Goal: Information Seeking & Learning: Learn about a topic

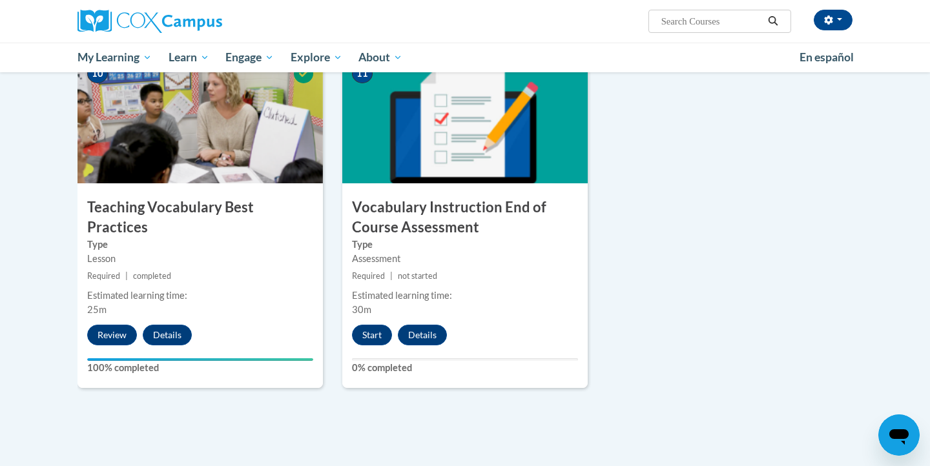
scroll to position [1373, 0]
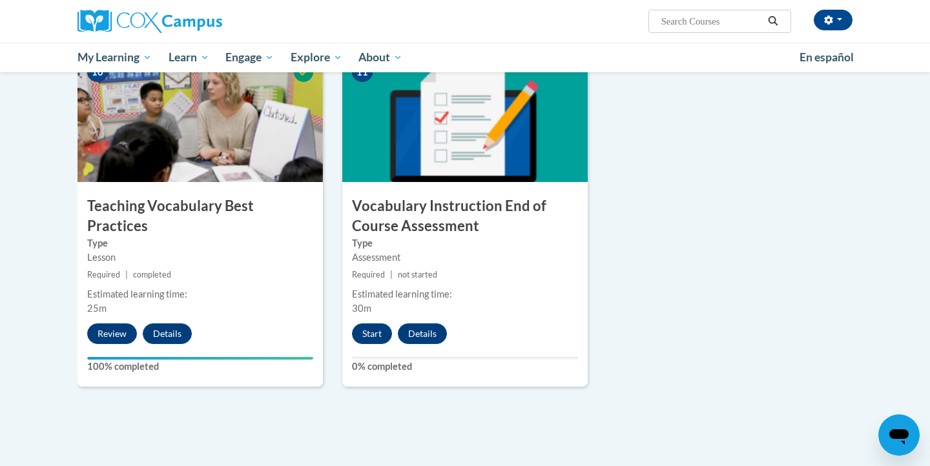
click at [481, 154] on img at bounding box center [464, 117] width 245 height 129
click at [369, 335] on button "Start" at bounding box center [372, 334] width 40 height 21
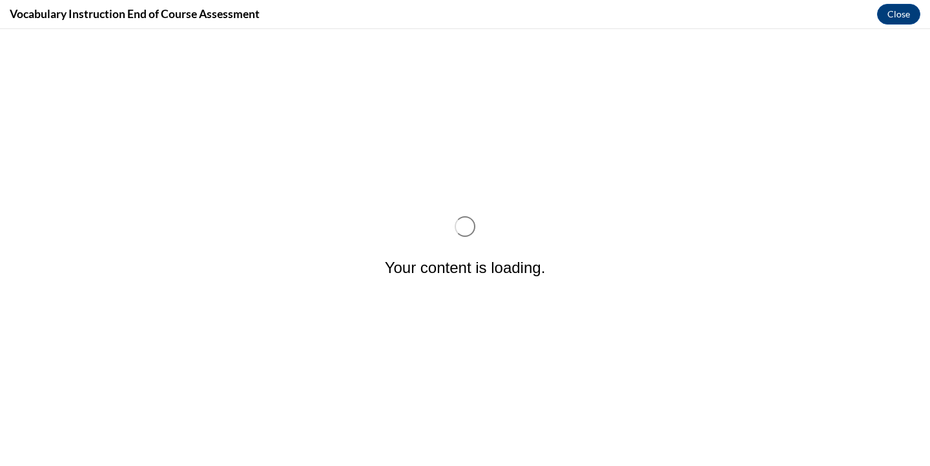
scroll to position [0, 0]
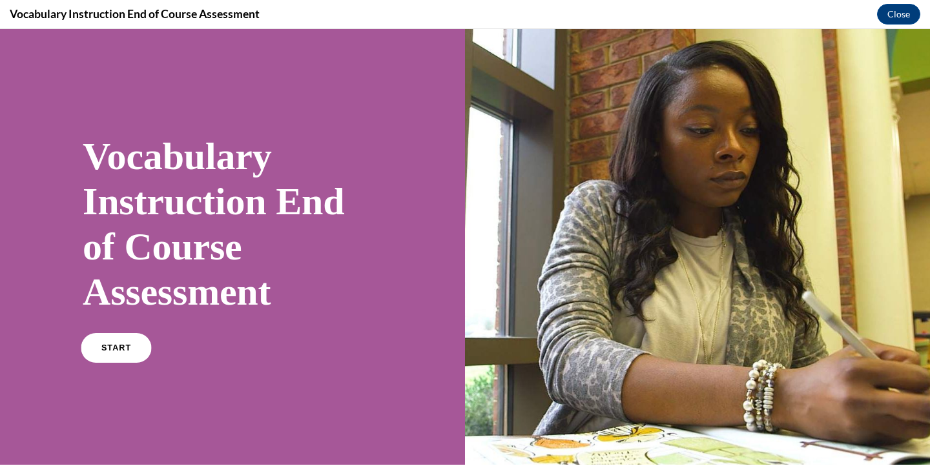
click at [114, 350] on span "START" at bounding box center [116, 349] width 30 height 10
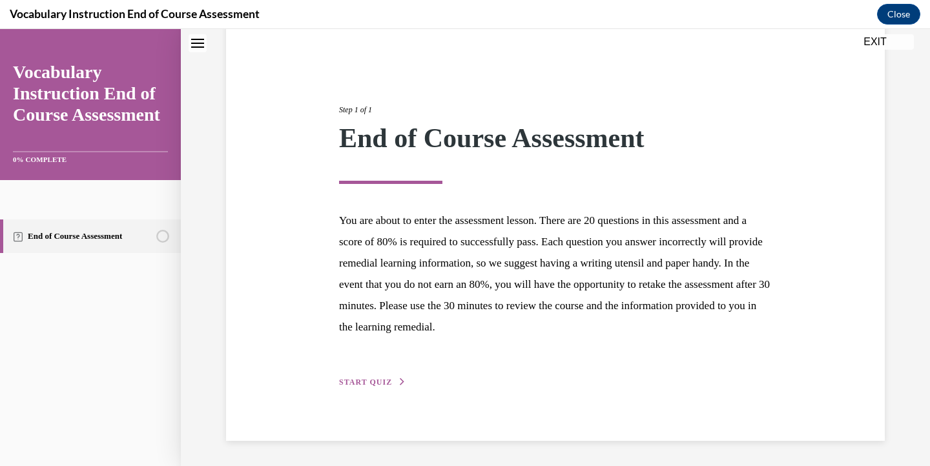
scroll to position [105, 0]
click at [357, 382] on span "START QUIZ" at bounding box center [365, 382] width 53 height 9
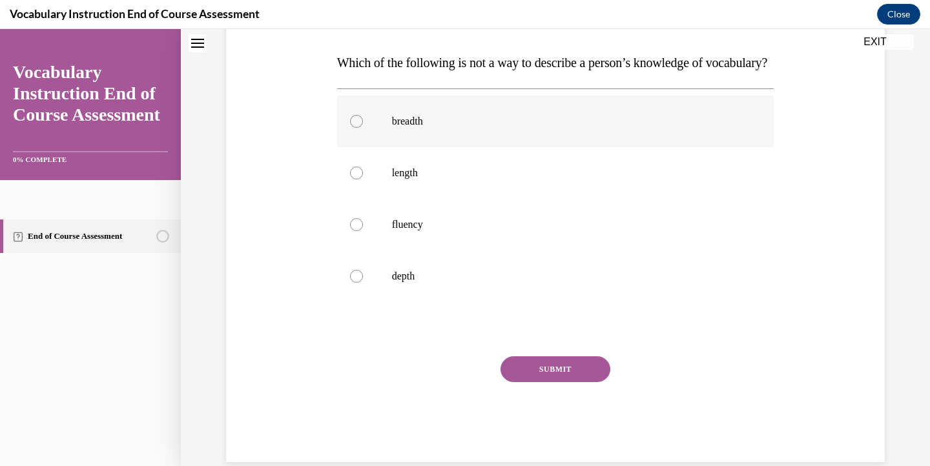
scroll to position [190, 0]
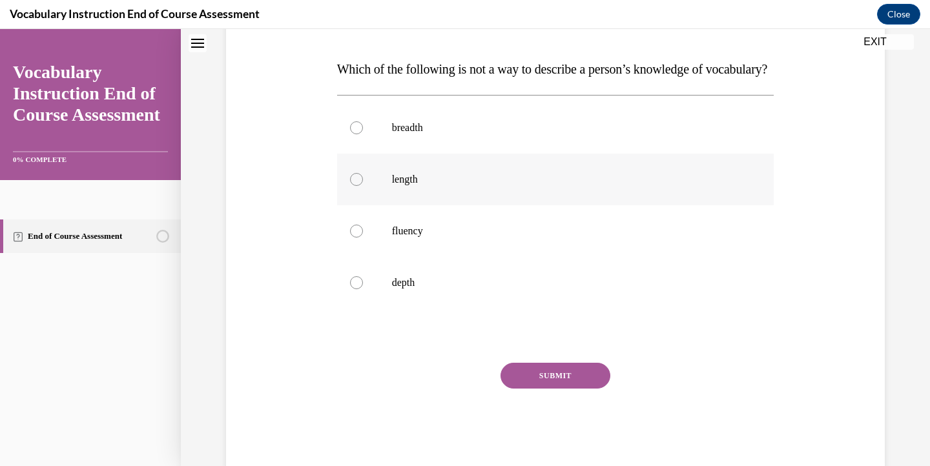
click at [359, 186] on div at bounding box center [356, 179] width 13 height 13
click at [359, 186] on input "length" at bounding box center [356, 179] width 13 height 13
radio input "true"
click at [543, 389] on button "SUBMIT" at bounding box center [556, 376] width 110 height 26
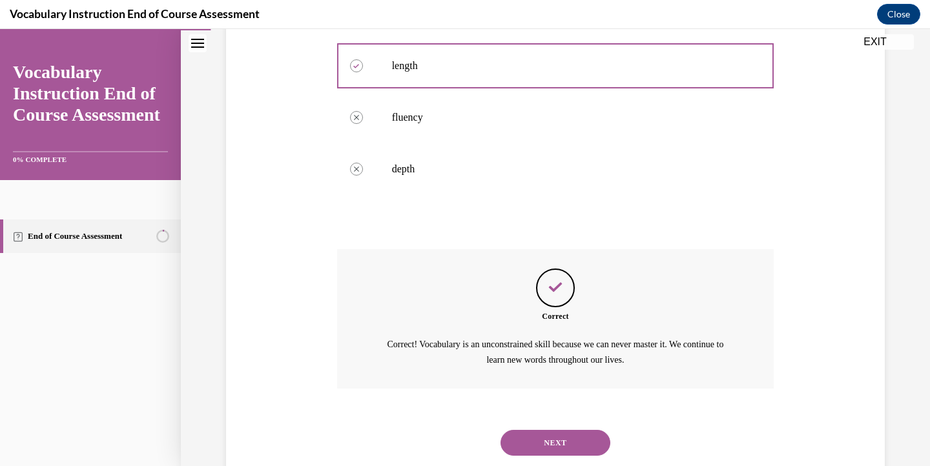
scroll to position [364, 0]
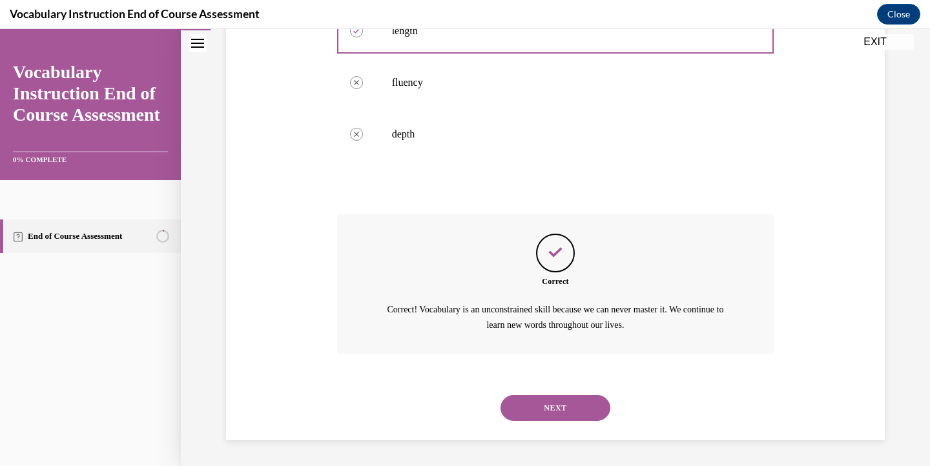
click at [551, 409] on button "NEXT" at bounding box center [556, 408] width 110 height 26
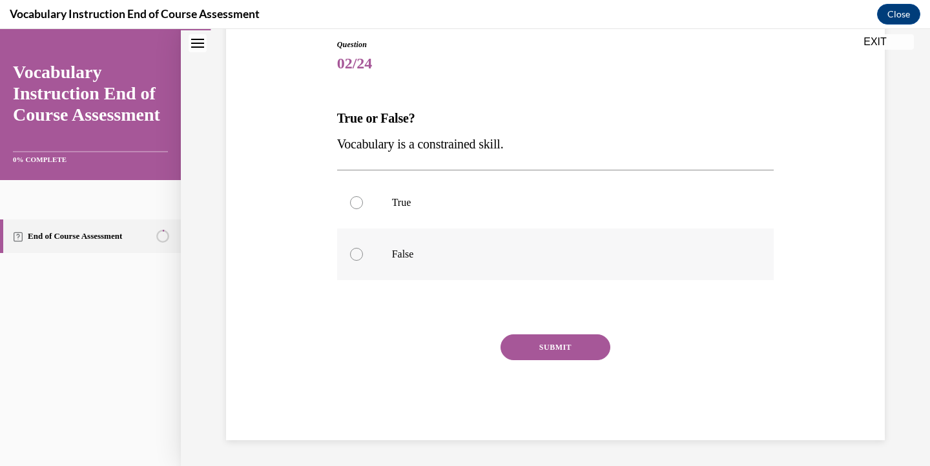
click at [360, 255] on div at bounding box center [356, 254] width 13 height 13
click at [360, 255] on input "False" at bounding box center [356, 254] width 13 height 13
radio input "true"
click at [548, 353] on button "SUBMIT" at bounding box center [556, 348] width 110 height 26
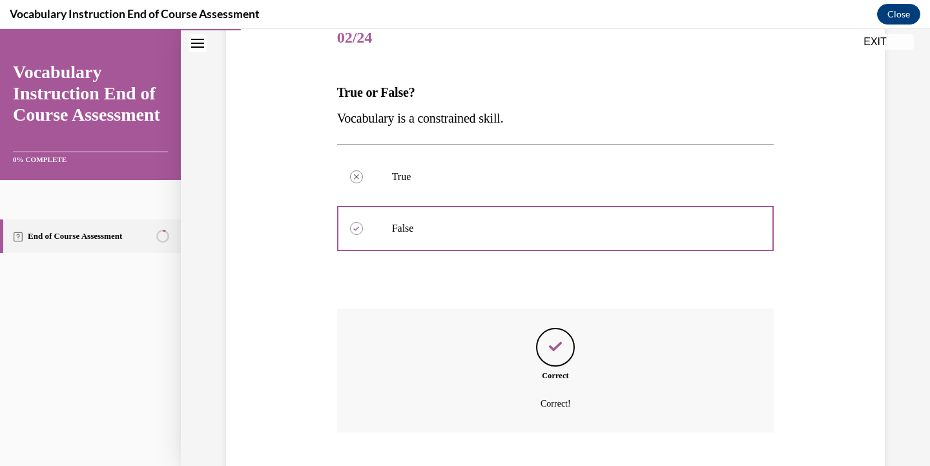
scroll to position [245, 0]
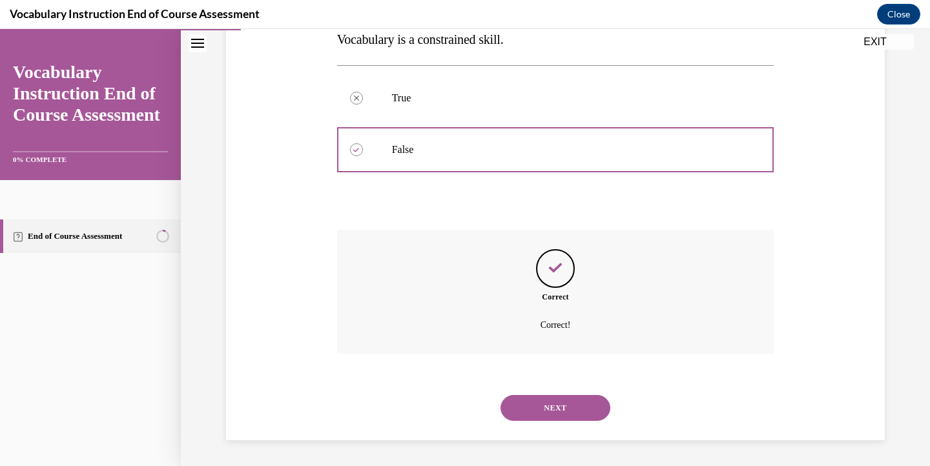
click at [554, 408] on button "NEXT" at bounding box center [556, 408] width 110 height 26
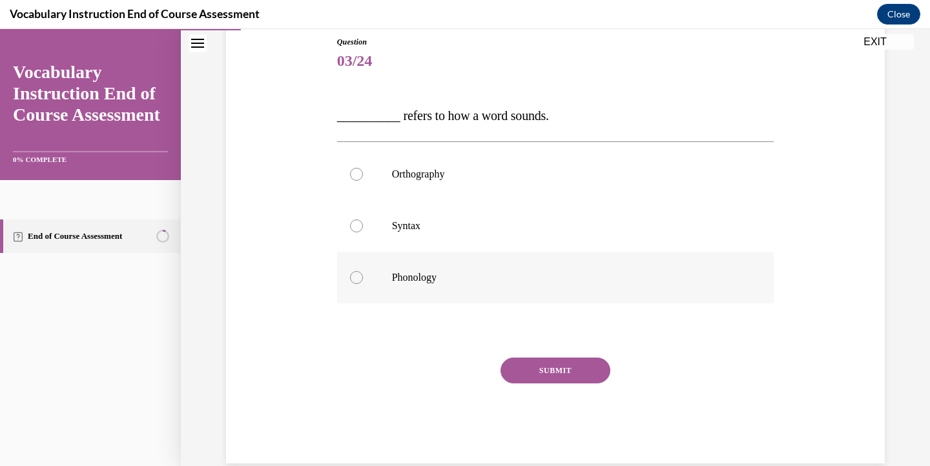
click at [361, 280] on div at bounding box center [356, 277] width 13 height 13
click at [361, 280] on input "Phonology" at bounding box center [356, 277] width 13 height 13
radio input "true"
click at [531, 377] on button "SUBMIT" at bounding box center [556, 371] width 110 height 26
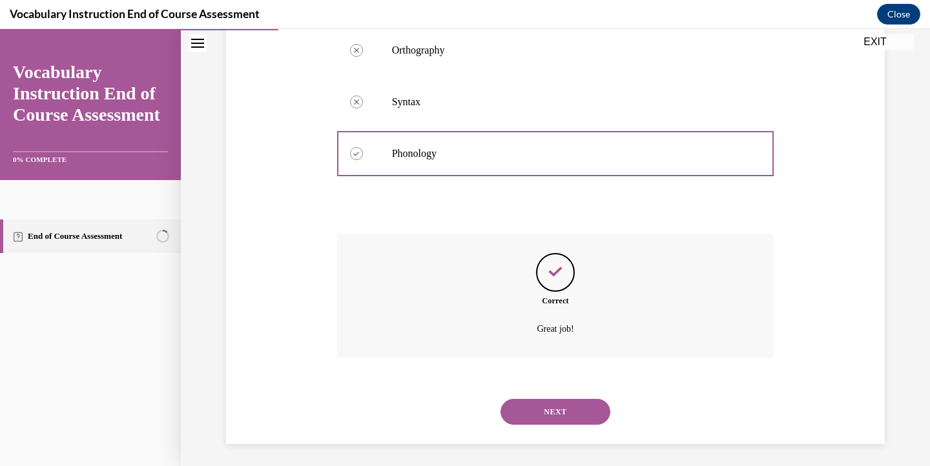
scroll to position [271, 0]
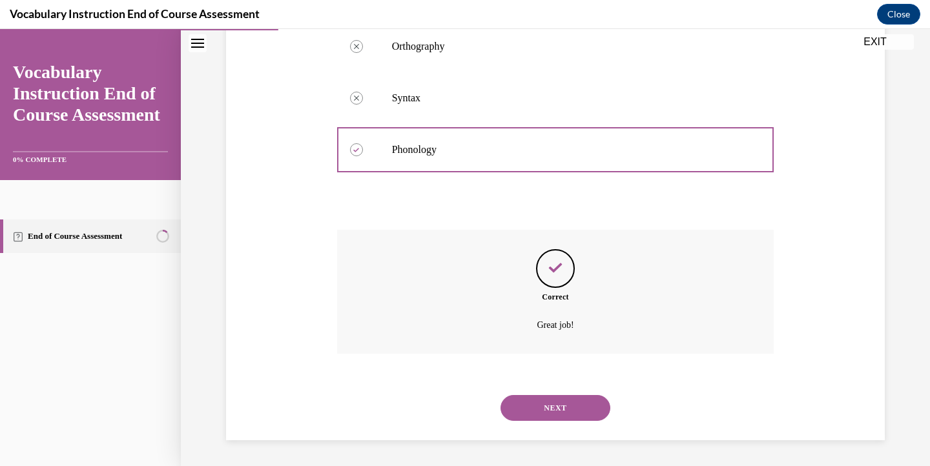
click at [552, 404] on button "NEXT" at bounding box center [556, 408] width 110 height 26
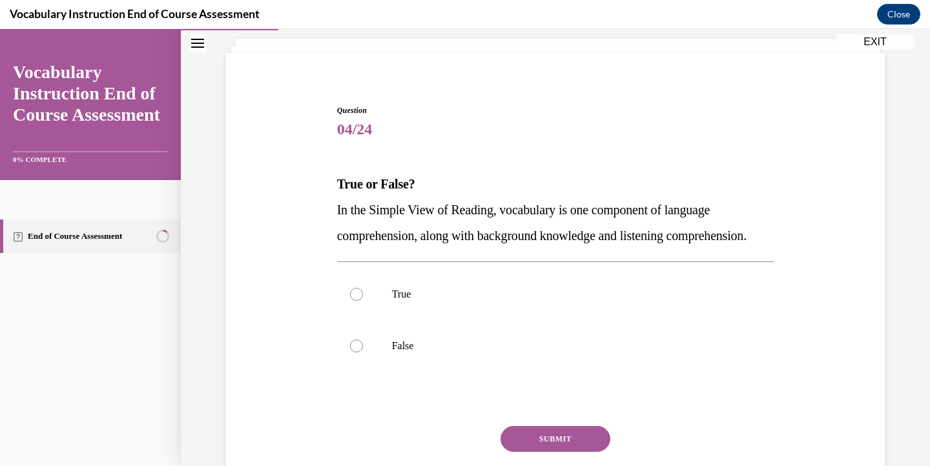
scroll to position [101, 0]
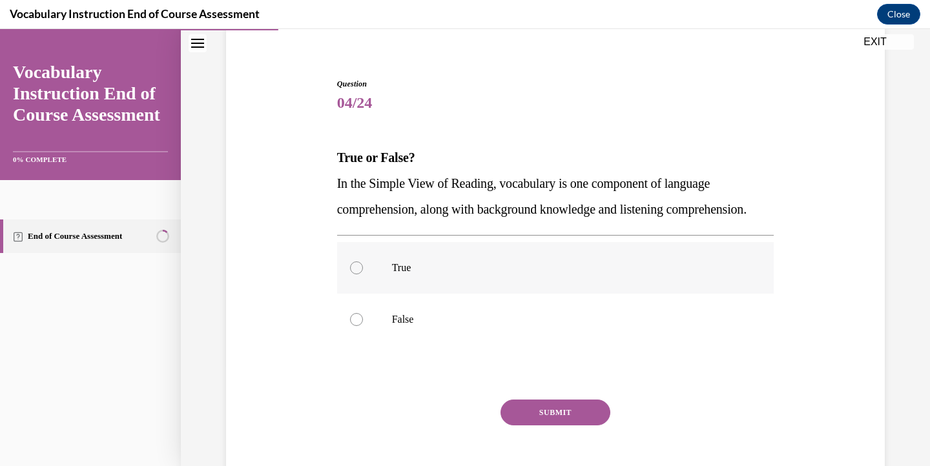
click at [355, 274] on div at bounding box center [356, 268] width 13 height 13
click at [355, 274] on input "True" at bounding box center [356, 268] width 13 height 13
radio input "true"
click at [532, 426] on button "SUBMIT" at bounding box center [556, 413] width 110 height 26
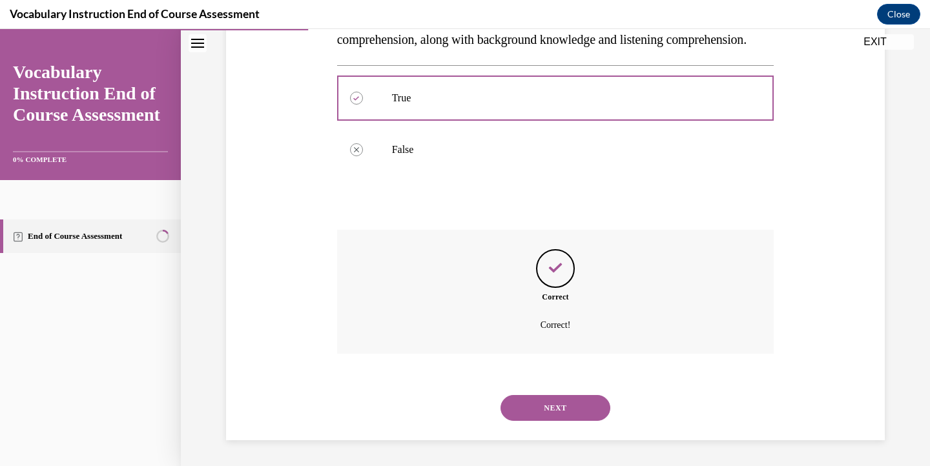
scroll to position [297, 0]
click at [547, 407] on button "NEXT" at bounding box center [556, 408] width 110 height 26
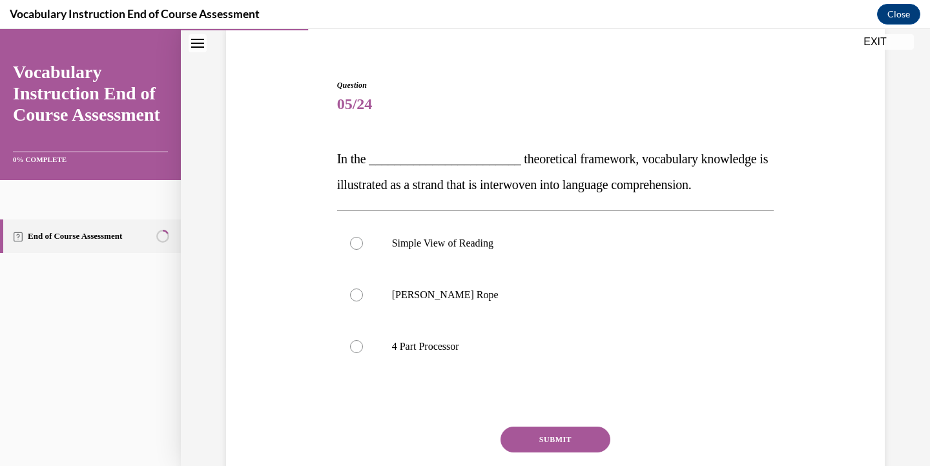
scroll to position [101, 0]
click at [355, 293] on div at bounding box center [356, 294] width 13 height 13
click at [355, 293] on input "Scarborough's Rope" at bounding box center [356, 294] width 13 height 13
radio input "true"
click at [581, 442] on button "SUBMIT" at bounding box center [556, 439] width 110 height 26
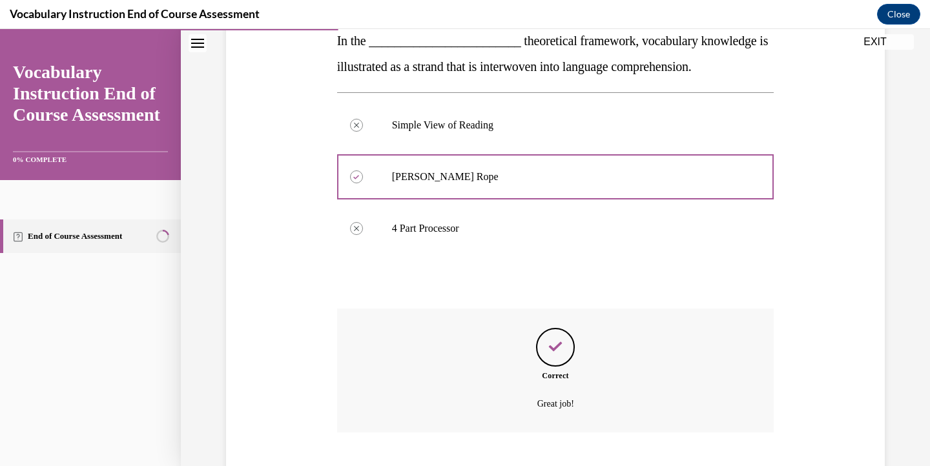
scroll to position [297, 0]
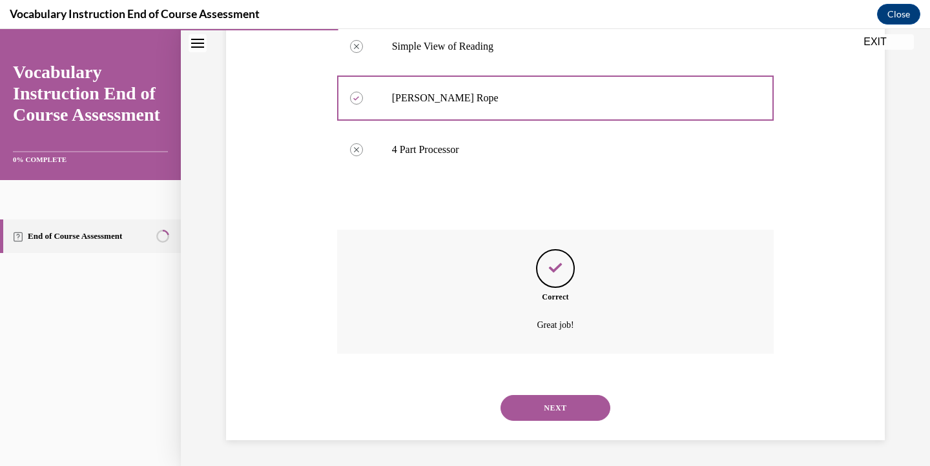
click at [577, 415] on button "NEXT" at bounding box center [556, 408] width 110 height 26
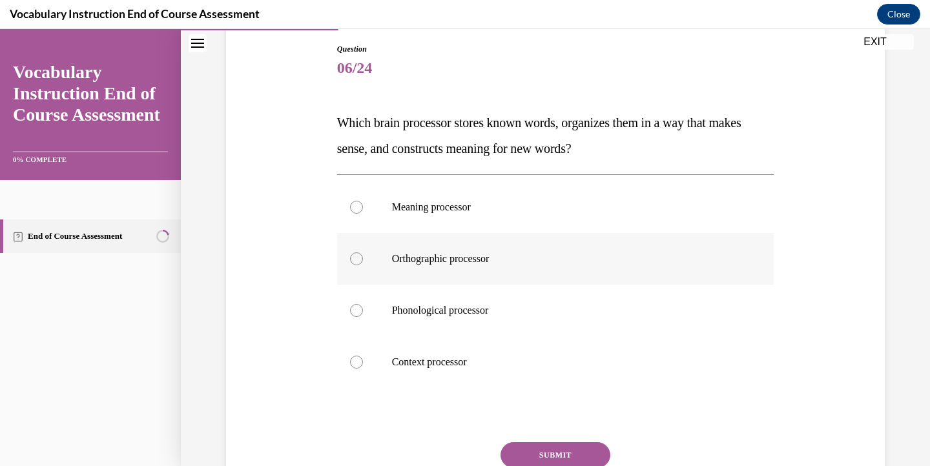
scroll to position [137, 0]
click at [357, 205] on div at bounding box center [356, 206] width 13 height 13
click at [357, 205] on input "Meaning processor" at bounding box center [356, 206] width 13 height 13
radio input "true"
click at [549, 452] on button "SUBMIT" at bounding box center [556, 455] width 110 height 26
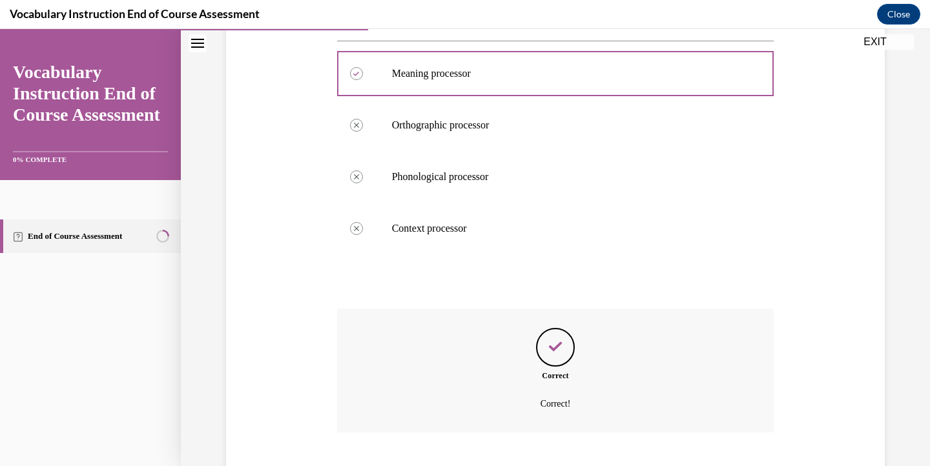
scroll to position [349, 0]
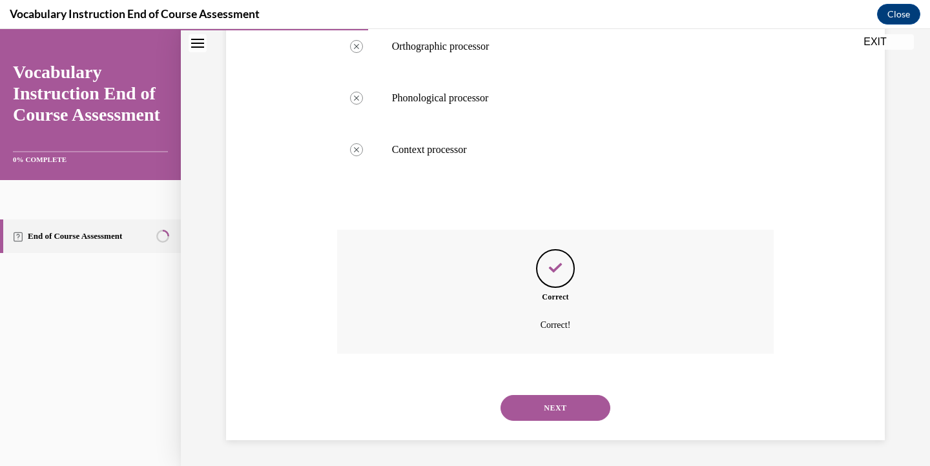
click at [552, 408] on button "NEXT" at bounding box center [556, 408] width 110 height 26
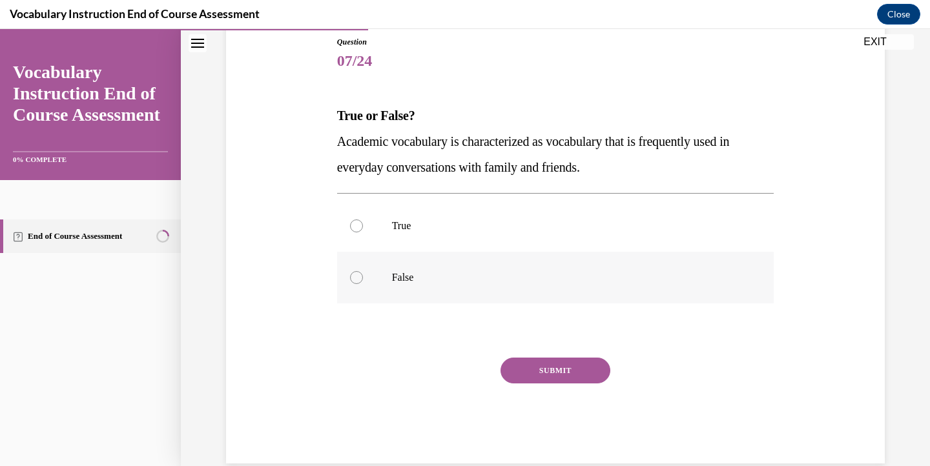
click at [357, 276] on div at bounding box center [356, 277] width 13 height 13
click at [357, 276] on input "False" at bounding box center [356, 277] width 13 height 13
radio input "true"
click at [539, 363] on button "SUBMIT" at bounding box center [556, 371] width 110 height 26
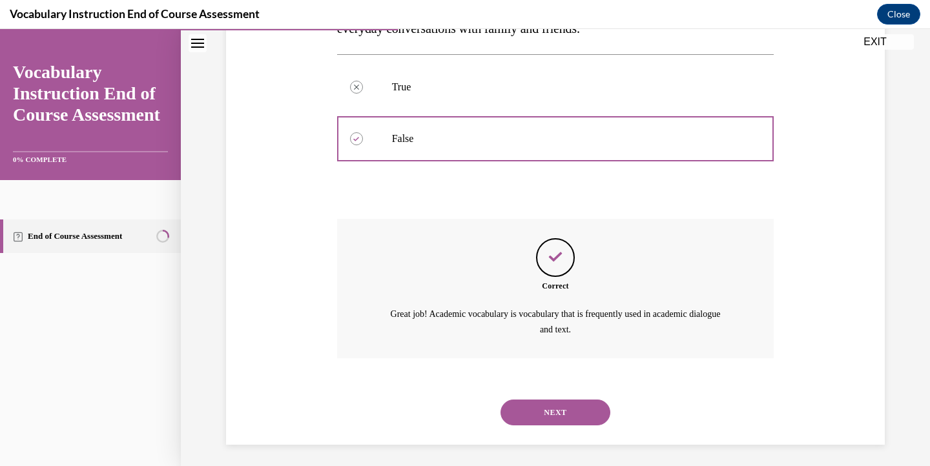
scroll to position [286, 0]
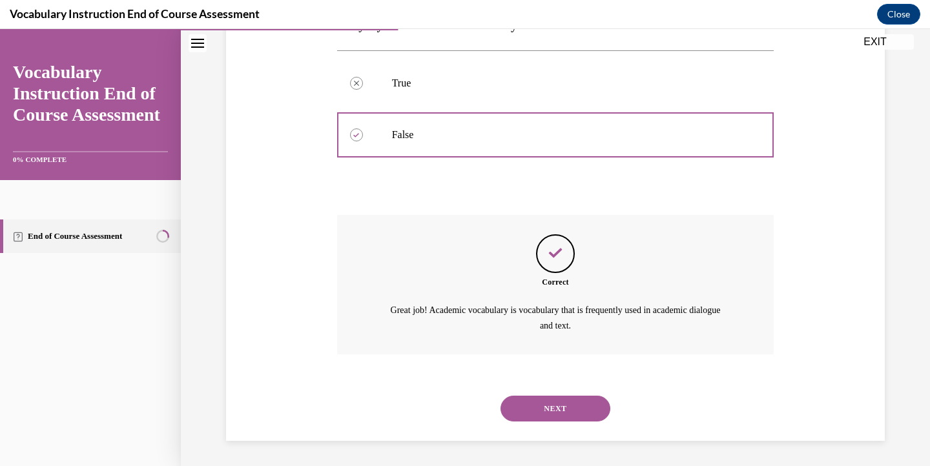
click at [557, 402] on button "NEXT" at bounding box center [556, 409] width 110 height 26
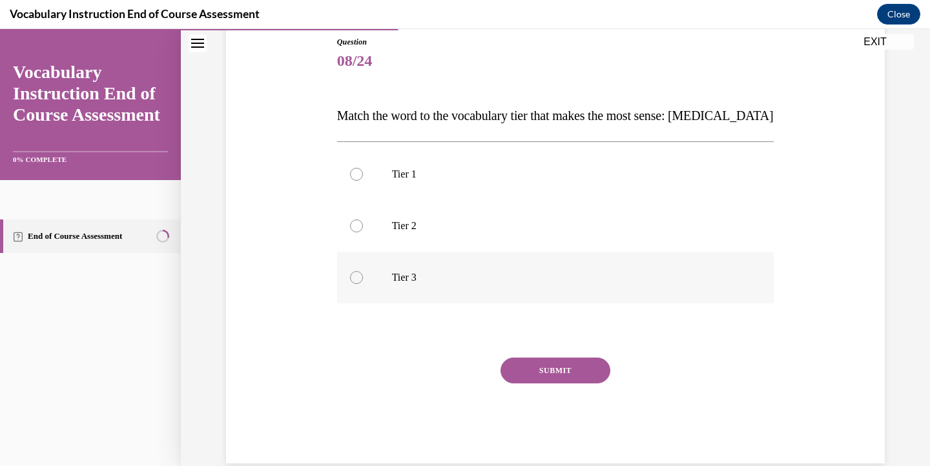
click at [355, 279] on div at bounding box center [356, 277] width 13 height 13
click at [355, 279] on input "Tier 3" at bounding box center [356, 277] width 13 height 13
radio input "true"
click at [563, 372] on button "SUBMIT" at bounding box center [556, 371] width 110 height 26
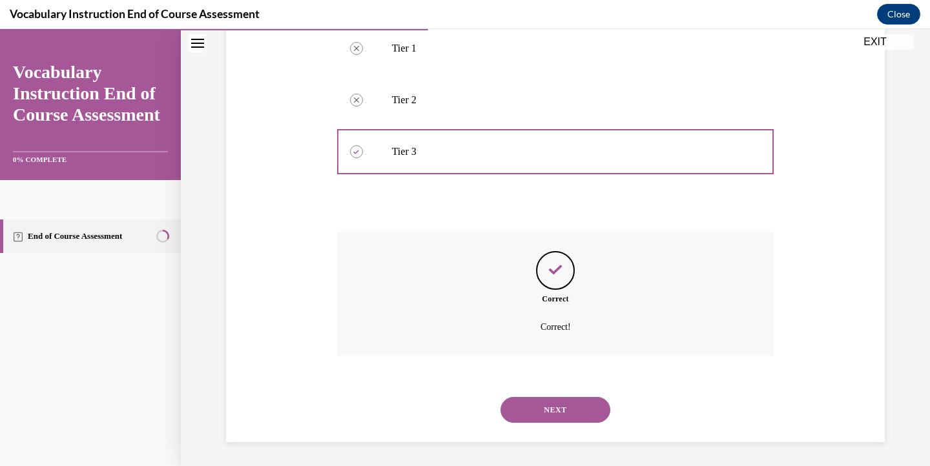
scroll to position [271, 0]
click at [559, 409] on button "NEXT" at bounding box center [556, 408] width 110 height 26
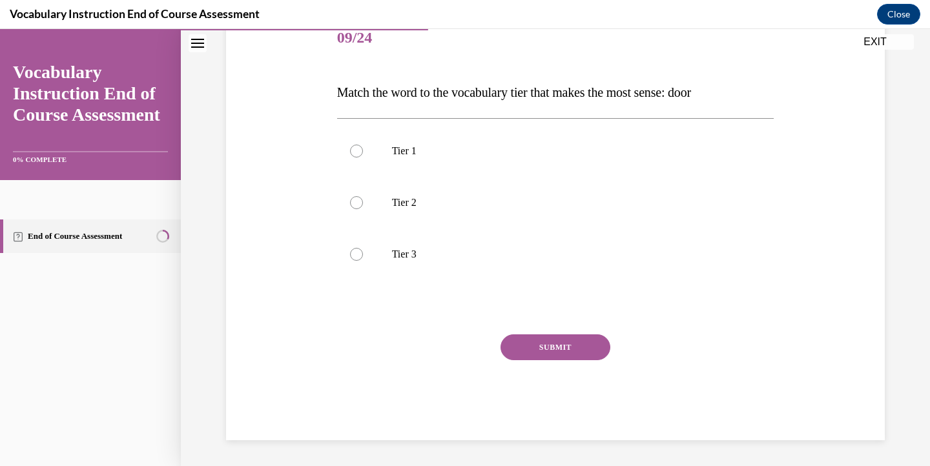
scroll to position [143, 0]
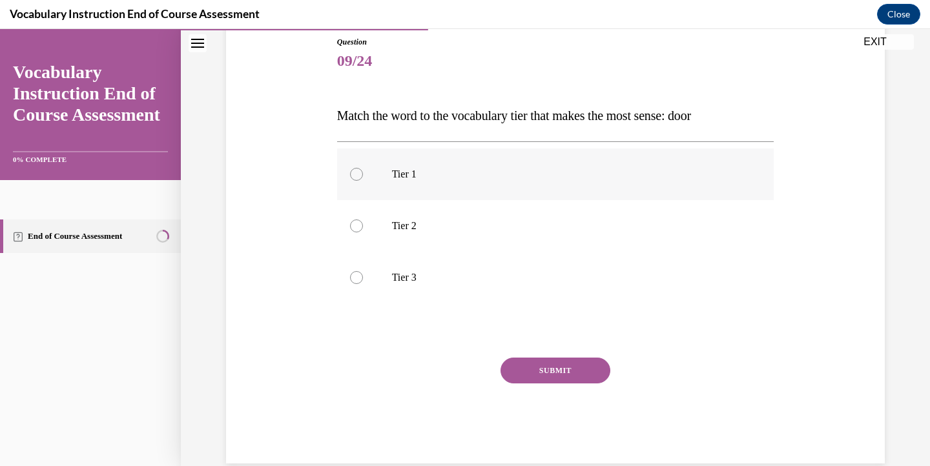
click at [358, 175] on div at bounding box center [356, 174] width 13 height 13
click at [358, 175] on input "Tier 1" at bounding box center [356, 174] width 13 height 13
radio input "true"
click at [511, 367] on button "SUBMIT" at bounding box center [556, 371] width 110 height 26
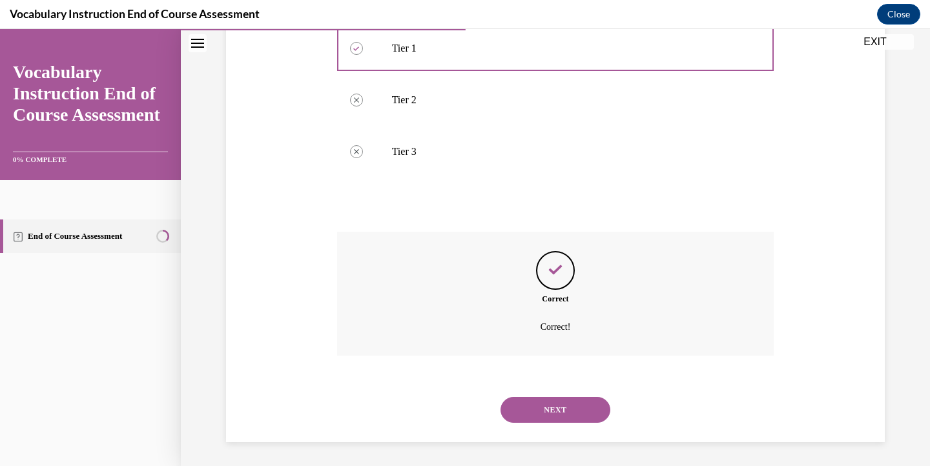
scroll to position [271, 0]
click at [543, 410] on button "NEXT" at bounding box center [556, 408] width 110 height 26
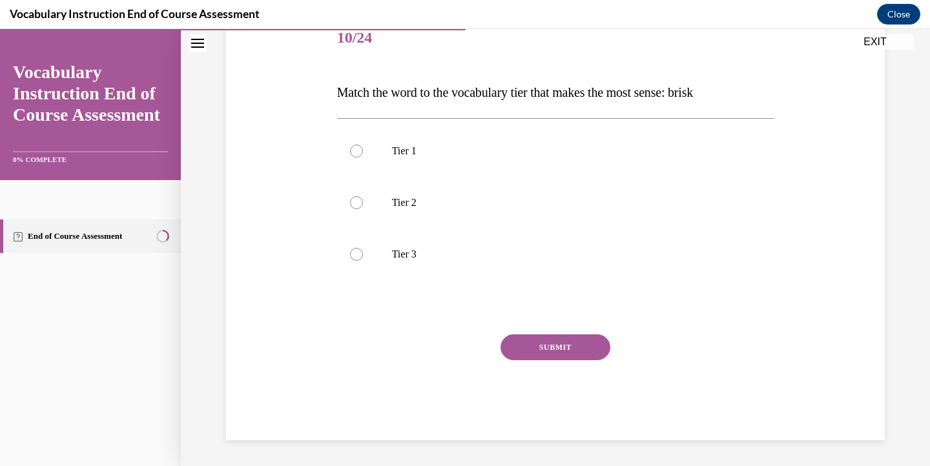
scroll to position [143, 0]
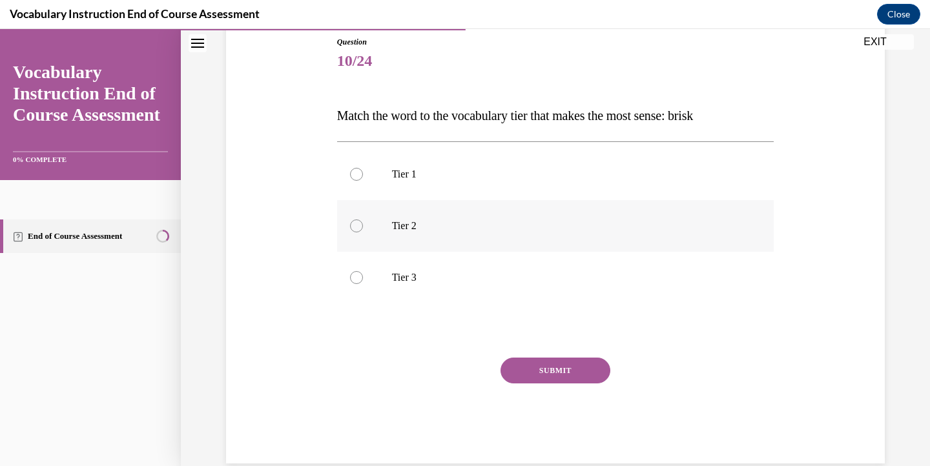
click at [356, 227] on div at bounding box center [356, 226] width 13 height 13
click at [356, 227] on input "Tier 2" at bounding box center [356, 226] width 13 height 13
radio input "true"
click at [559, 371] on button "SUBMIT" at bounding box center [556, 371] width 110 height 26
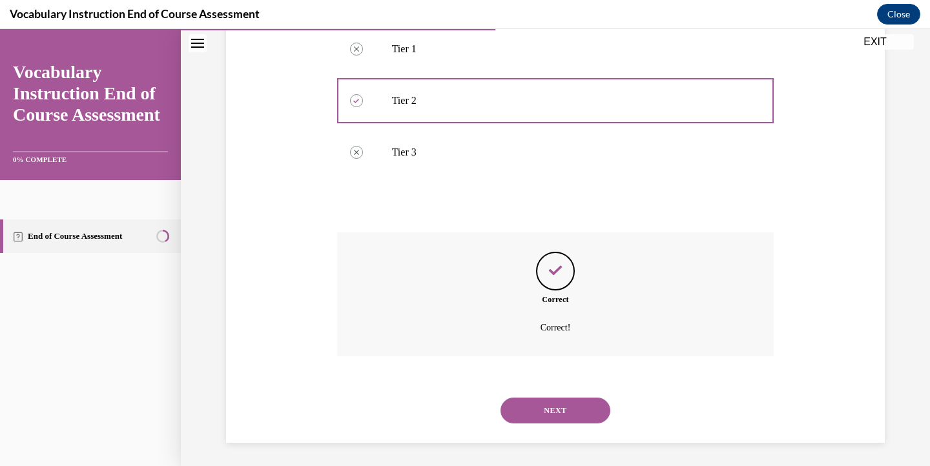
scroll to position [271, 0]
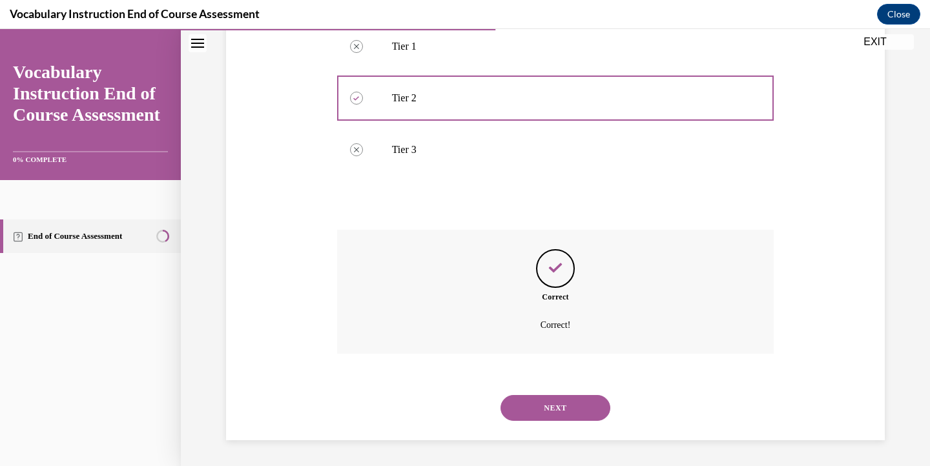
click at [552, 411] on button "NEXT" at bounding box center [556, 408] width 110 height 26
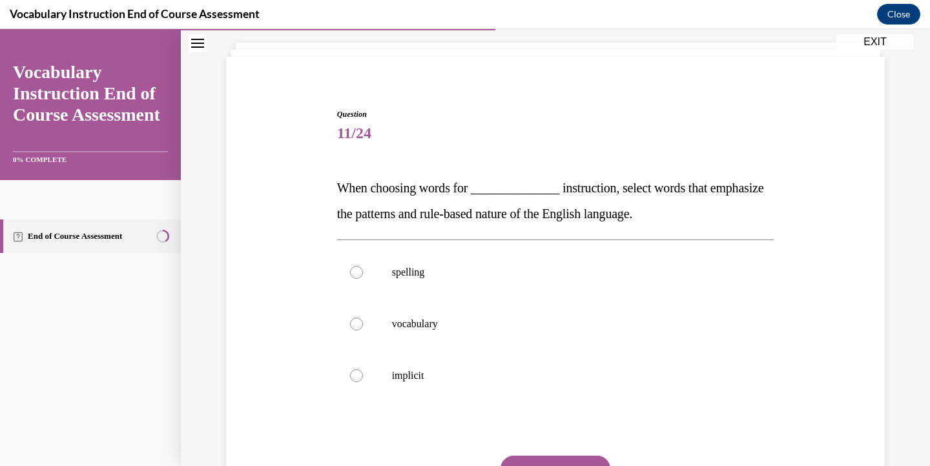
scroll to position [80, 0]
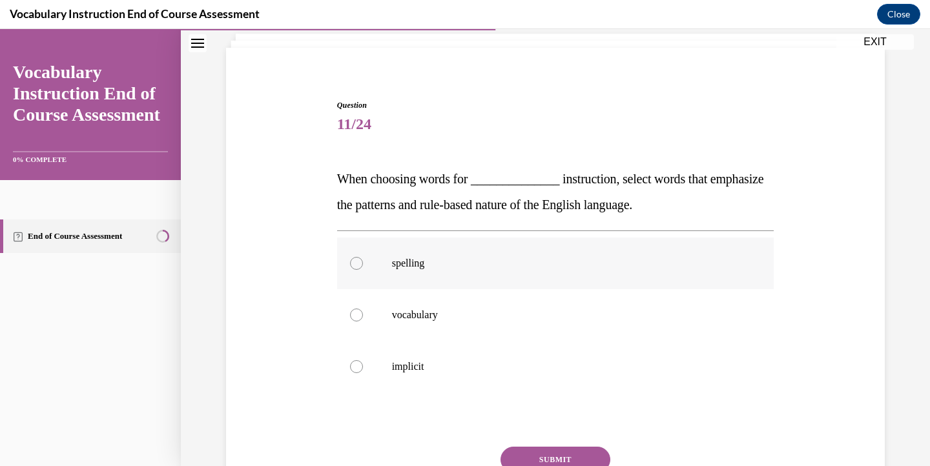
click at [356, 265] on div at bounding box center [356, 263] width 13 height 13
click at [356, 265] on input "spelling" at bounding box center [356, 263] width 13 height 13
radio input "true"
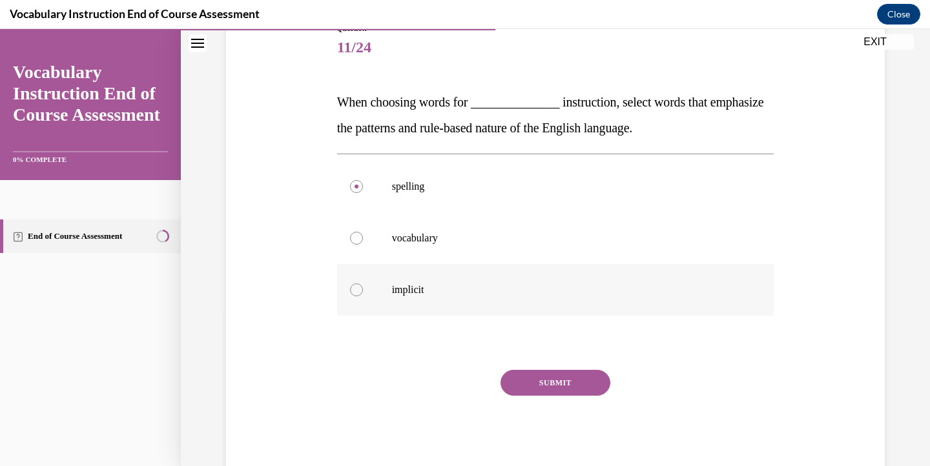
scroll to position [167, 0]
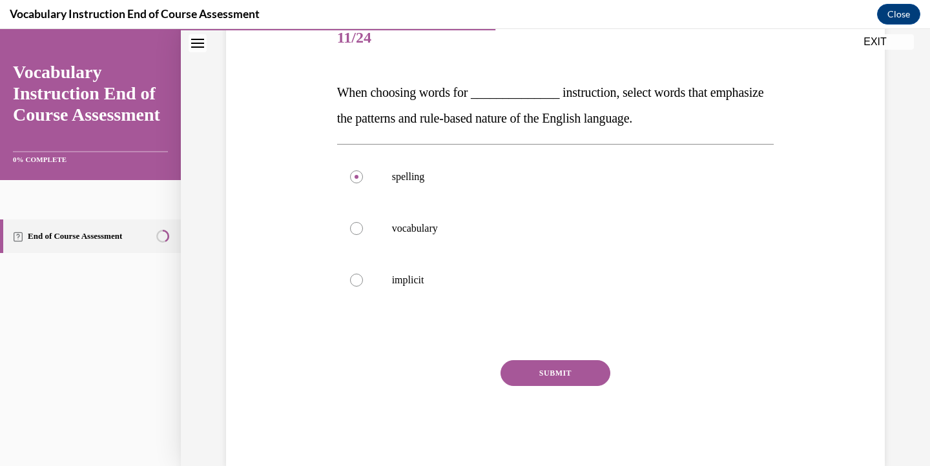
click at [555, 375] on button "SUBMIT" at bounding box center [556, 373] width 110 height 26
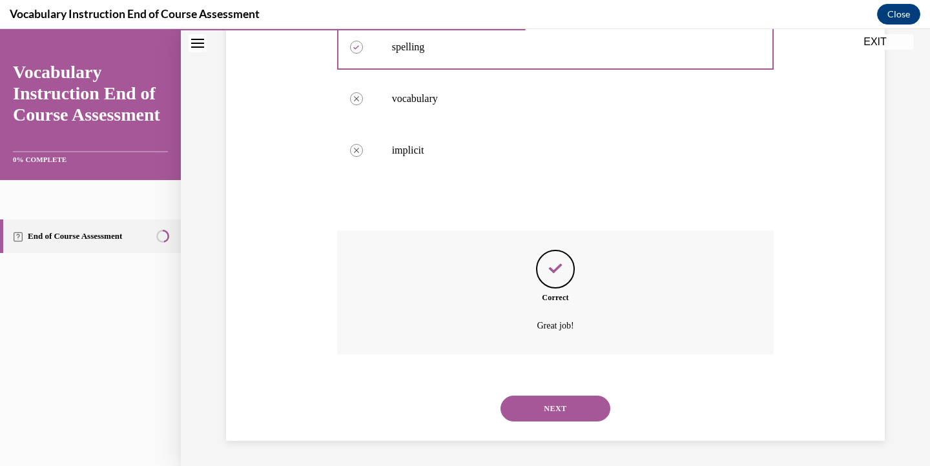
scroll to position [297, 0]
click at [553, 409] on button "NEXT" at bounding box center [556, 408] width 110 height 26
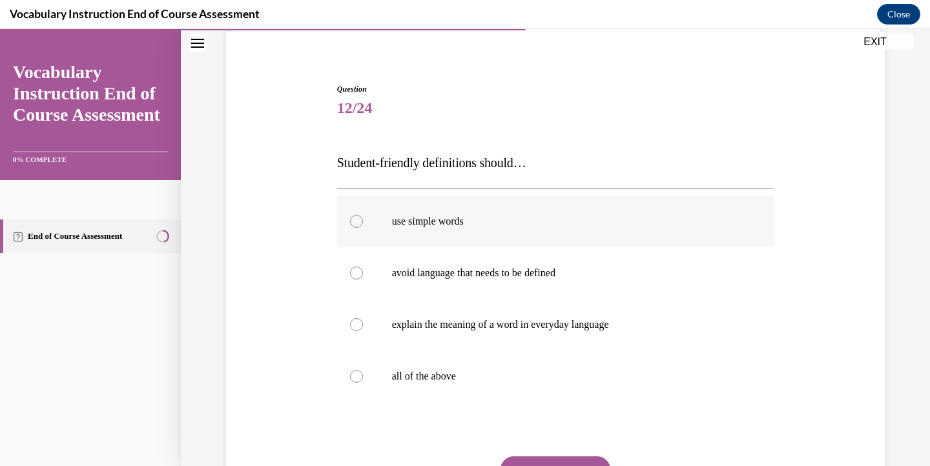
scroll to position [107, 0]
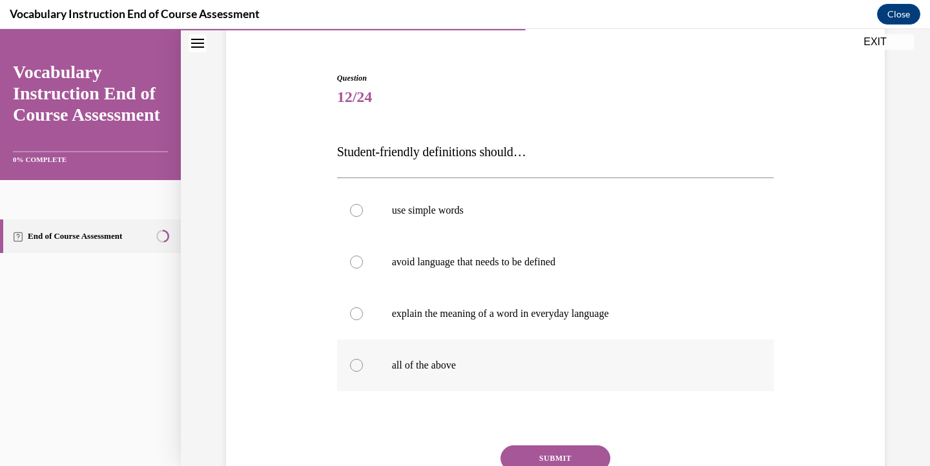
click at [391, 368] on label "all of the above" at bounding box center [555, 366] width 437 height 52
click at [363, 368] on input "all of the above" at bounding box center [356, 365] width 13 height 13
radio input "true"
click at [584, 456] on button "SUBMIT" at bounding box center [556, 459] width 110 height 26
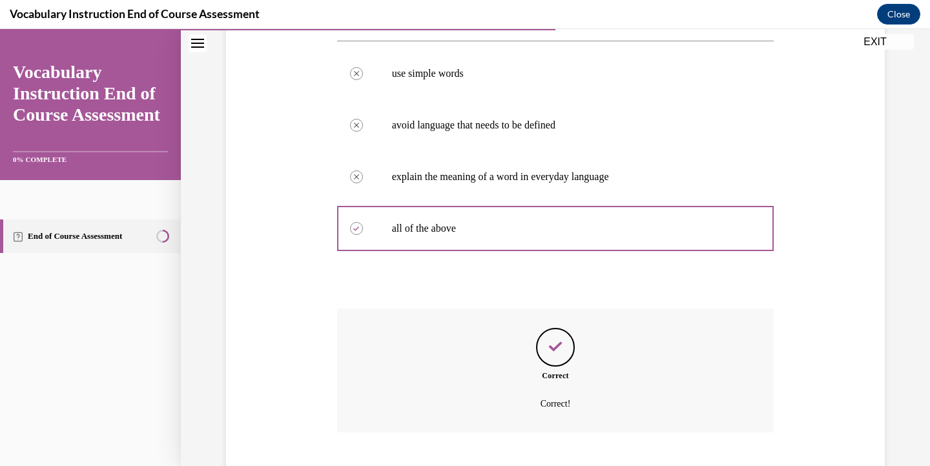
scroll to position [323, 0]
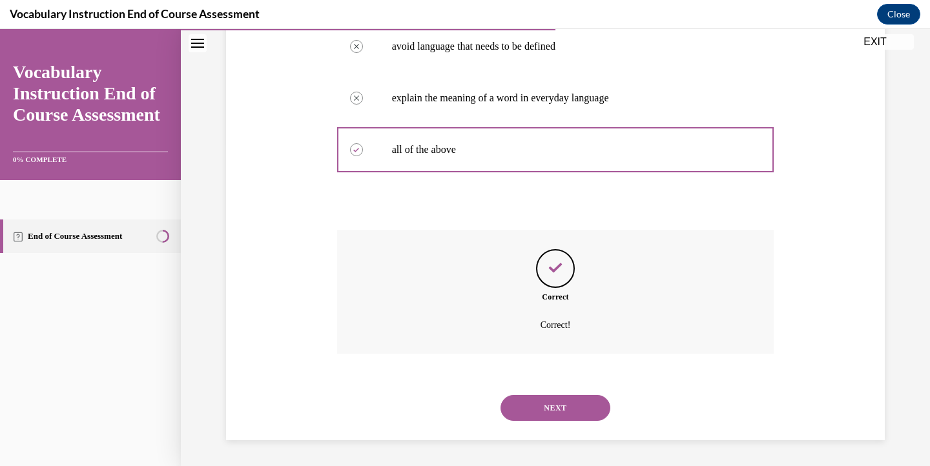
click at [571, 408] on button "NEXT" at bounding box center [556, 408] width 110 height 26
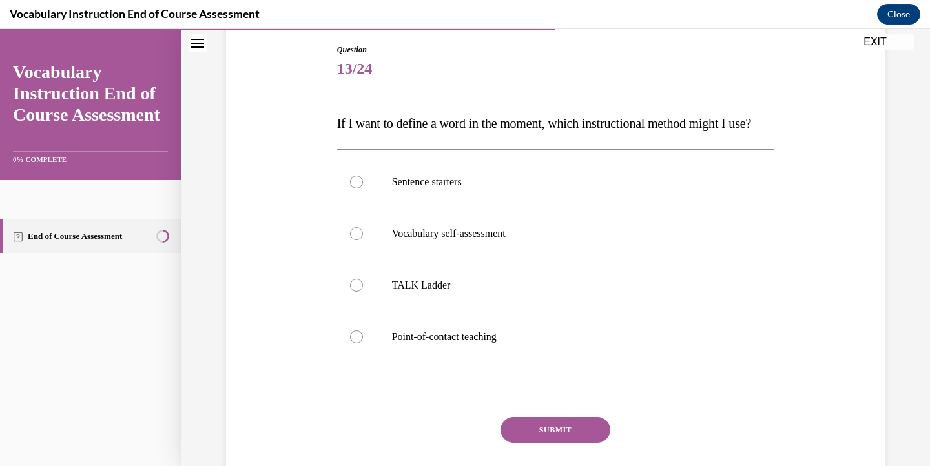
scroll to position [139, 0]
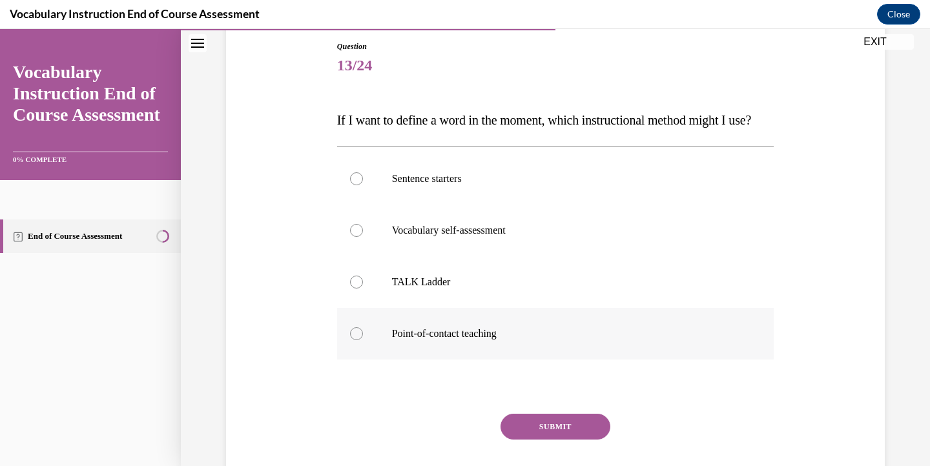
click at [356, 340] on div at bounding box center [356, 333] width 13 height 13
click at [356, 340] on input "Point-of-contact teaching" at bounding box center [356, 333] width 13 height 13
radio input "true"
click at [557, 440] on button "SUBMIT" at bounding box center [556, 427] width 110 height 26
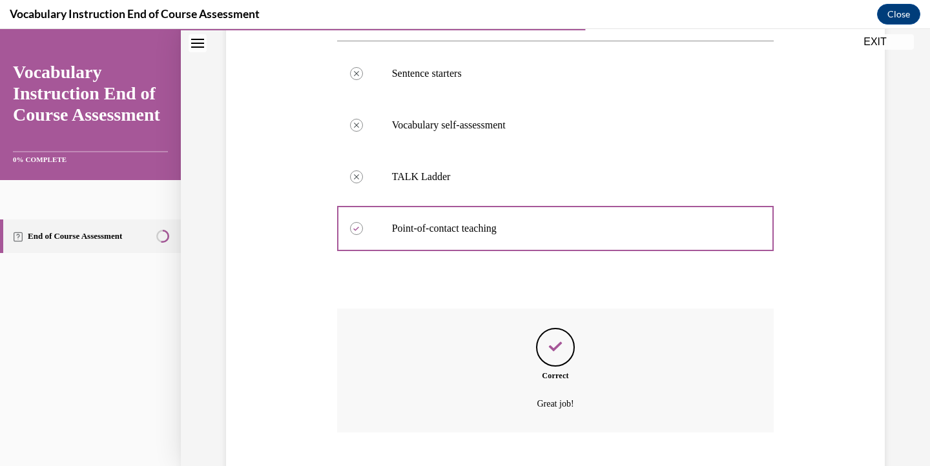
scroll to position [349, 0]
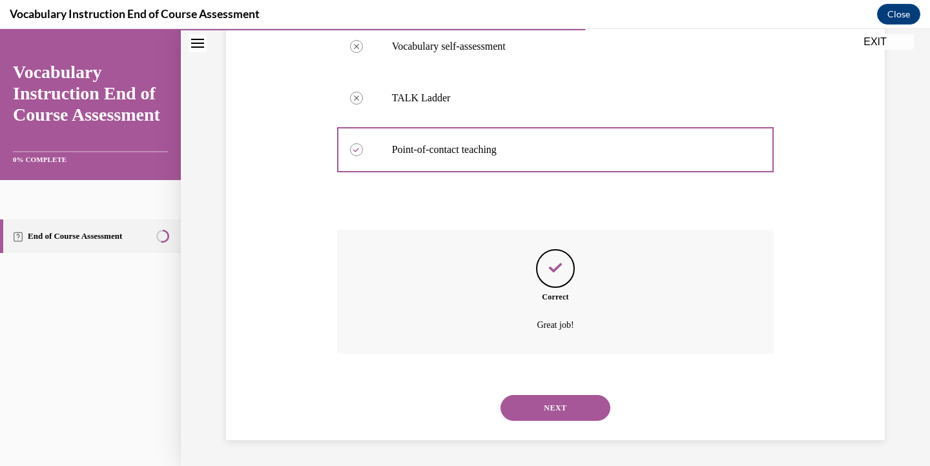
click at [564, 403] on button "NEXT" at bounding box center [556, 408] width 110 height 26
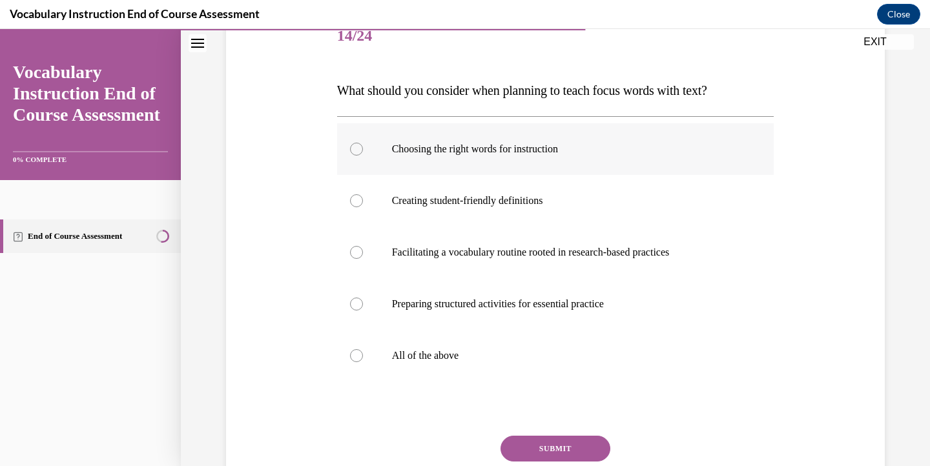
scroll to position [170, 0]
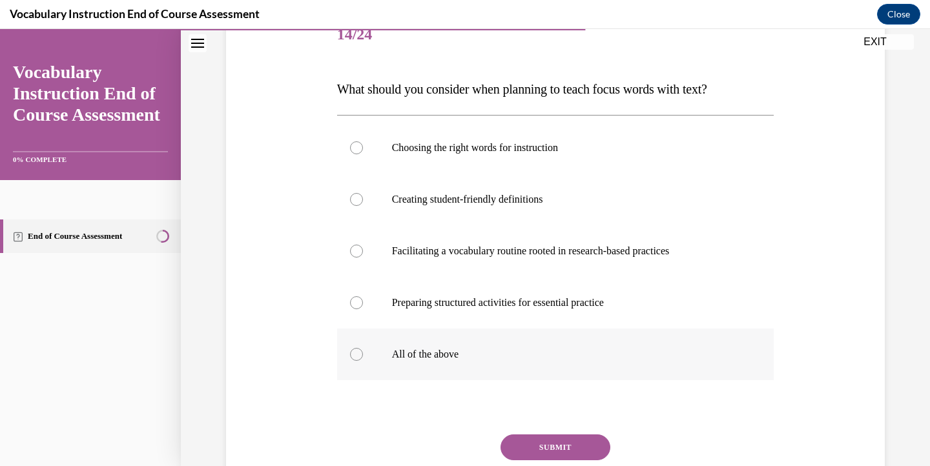
click at [356, 355] on div at bounding box center [356, 354] width 13 height 13
click at [356, 355] on input "All of the above" at bounding box center [356, 354] width 13 height 13
radio input "true"
click at [551, 450] on button "SUBMIT" at bounding box center [556, 448] width 110 height 26
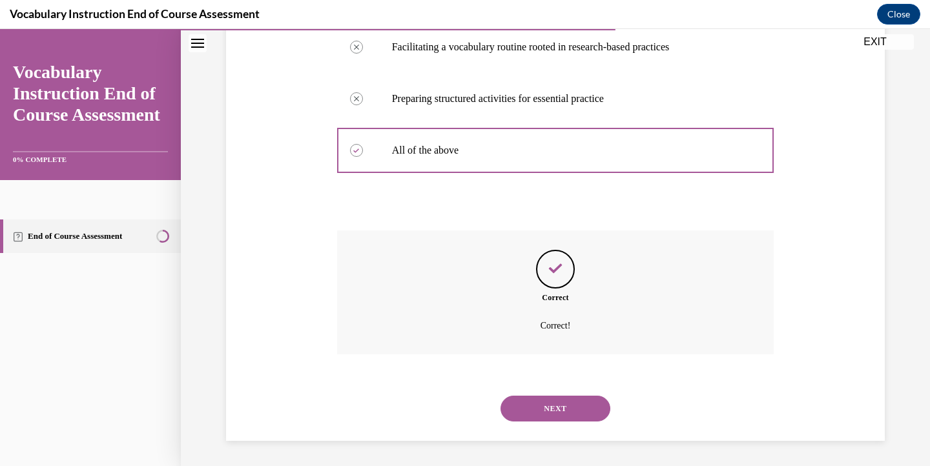
scroll to position [375, 0]
click at [554, 405] on button "NEXT" at bounding box center [556, 408] width 110 height 26
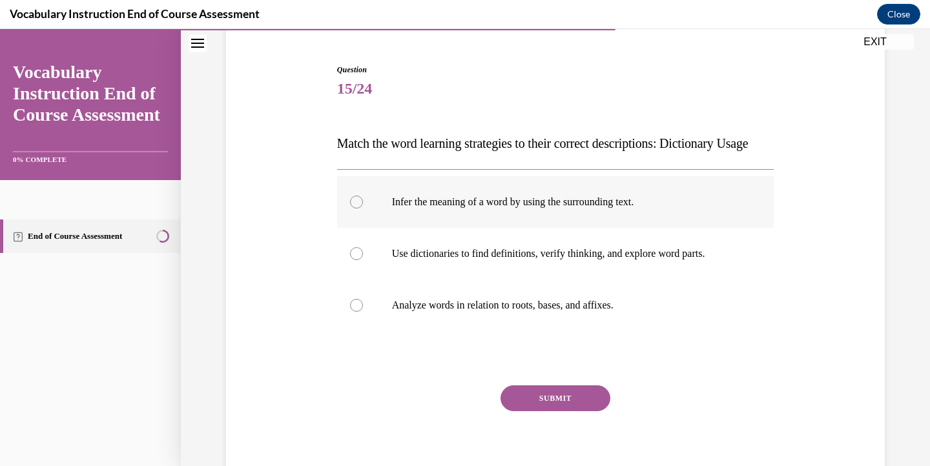
scroll to position [117, 0]
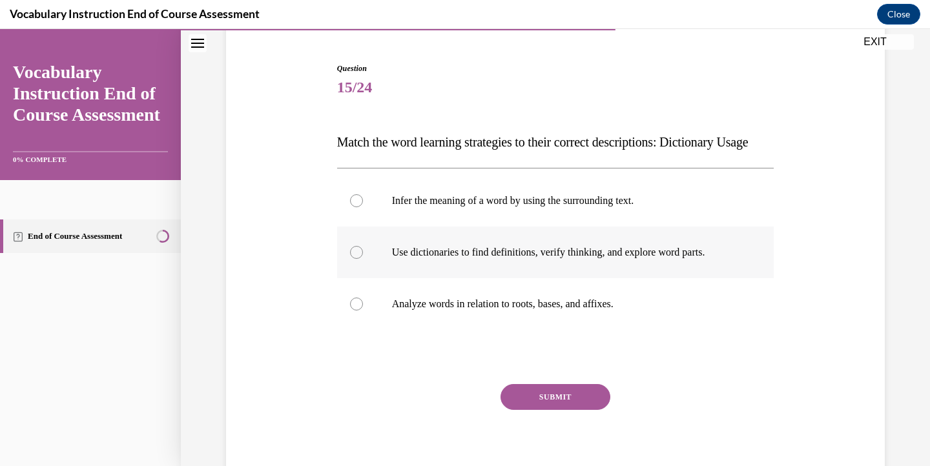
click at [358, 259] on div at bounding box center [356, 252] width 13 height 13
click at [358, 259] on input "Use dictionaries to find definitions, verify thinking, and explore word parts." at bounding box center [356, 252] width 13 height 13
radio input "true"
click at [533, 410] on button "SUBMIT" at bounding box center [556, 397] width 110 height 26
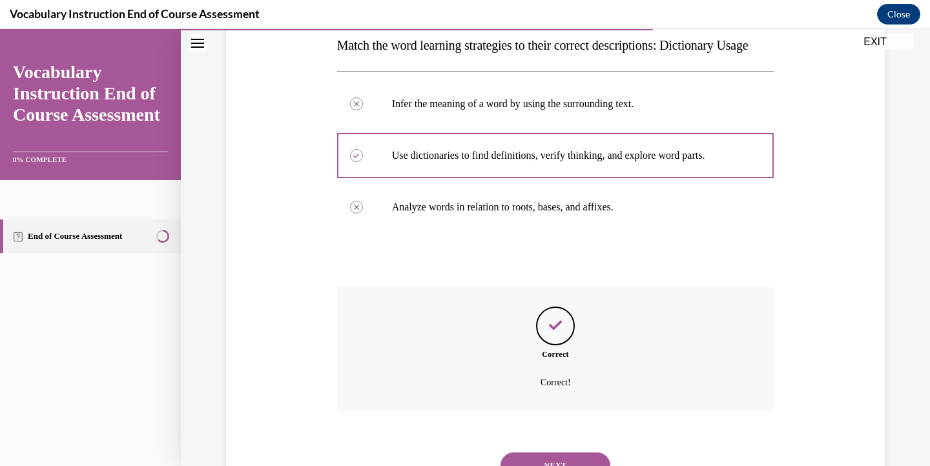
scroll to position [297, 0]
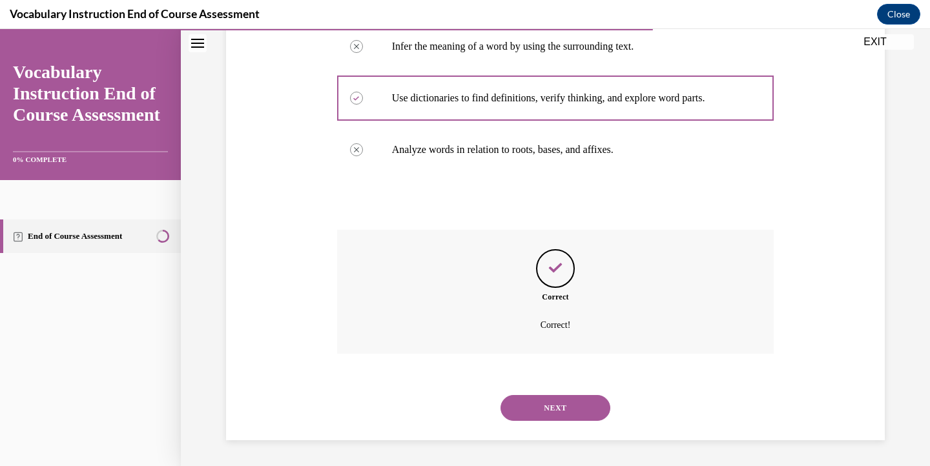
click at [541, 404] on button "NEXT" at bounding box center [556, 408] width 110 height 26
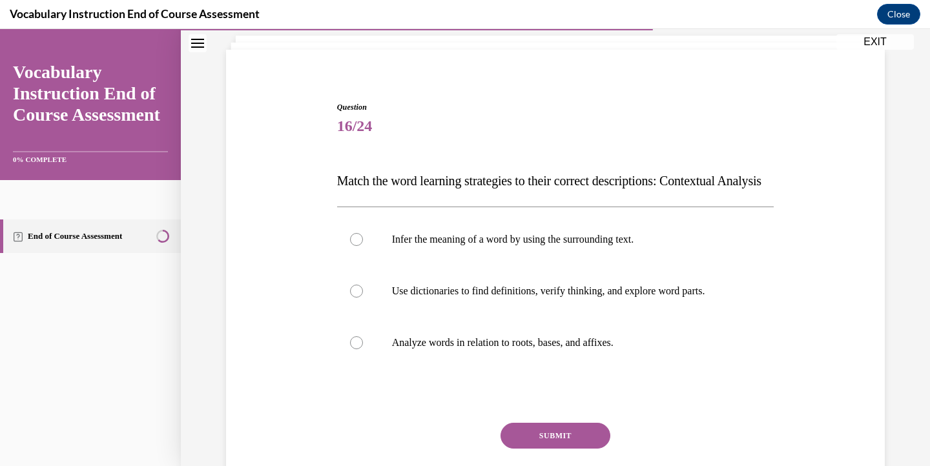
scroll to position [92, 0]
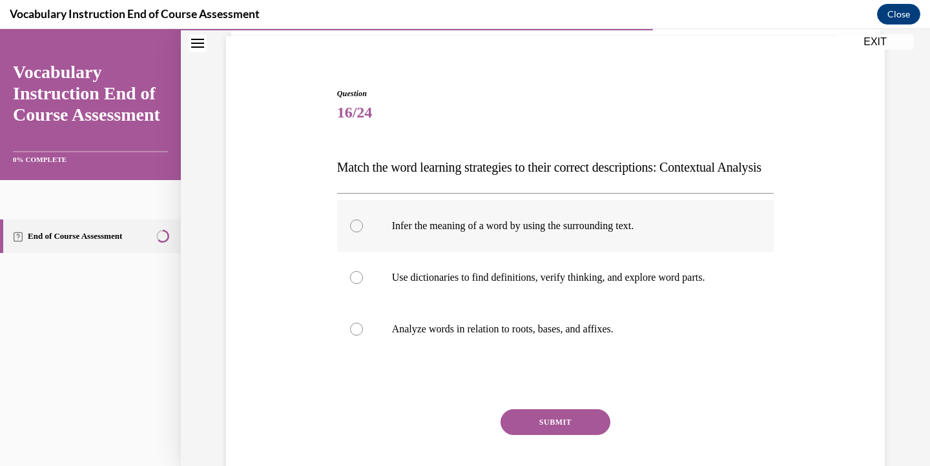
click at [356, 232] on div at bounding box center [356, 226] width 13 height 13
click at [356, 232] on input "Infer the meaning of a word by using the surrounding text." at bounding box center [356, 226] width 13 height 13
radio input "true"
click at [539, 435] on button "SUBMIT" at bounding box center [556, 422] width 110 height 26
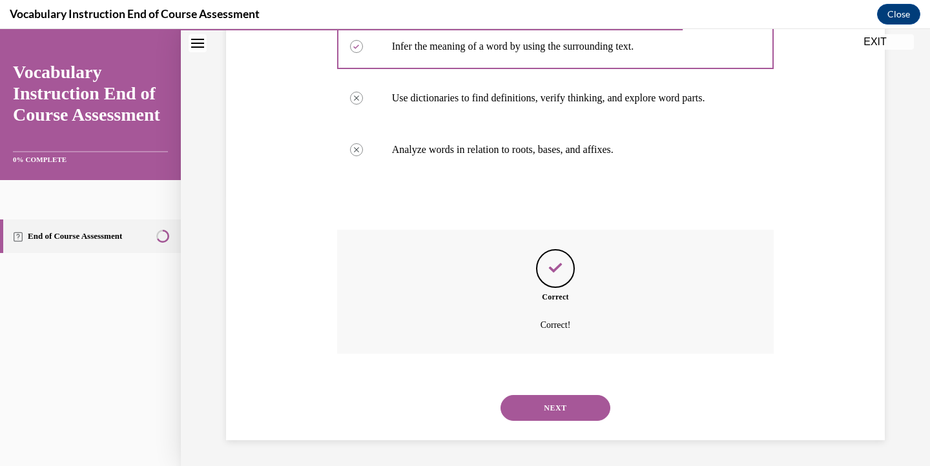
scroll to position [297, 0]
click at [542, 412] on button "NEXT" at bounding box center [556, 408] width 110 height 26
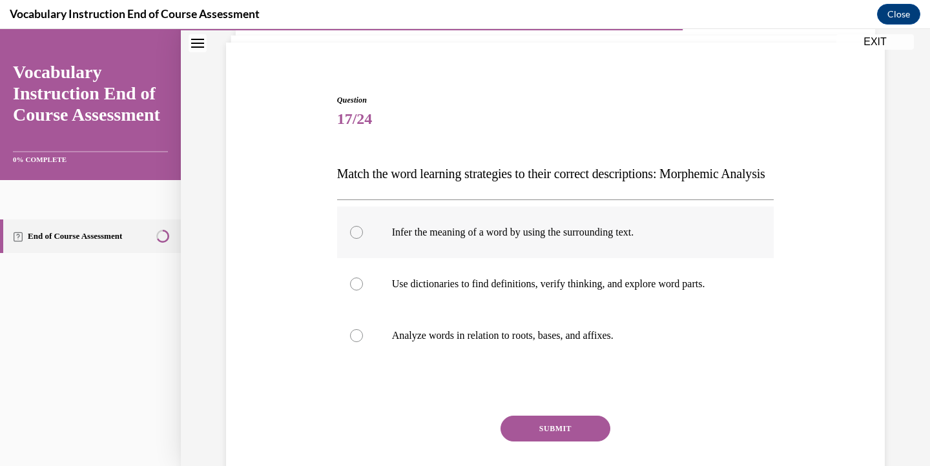
scroll to position [89, 0]
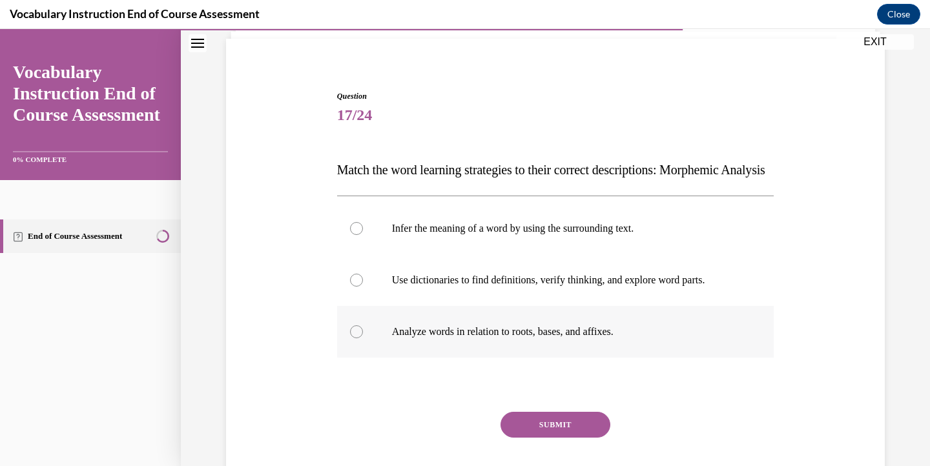
click at [358, 338] on div at bounding box center [356, 331] width 13 height 13
click at [358, 338] on input "Analyze words in relation to roots, bases, and affixes." at bounding box center [356, 331] width 13 height 13
radio input "true"
click at [531, 438] on button "SUBMIT" at bounding box center [556, 425] width 110 height 26
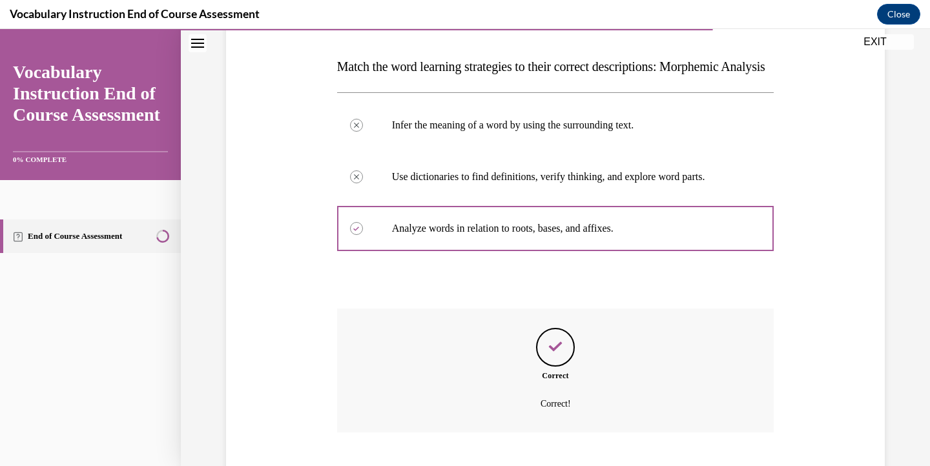
scroll to position [297, 0]
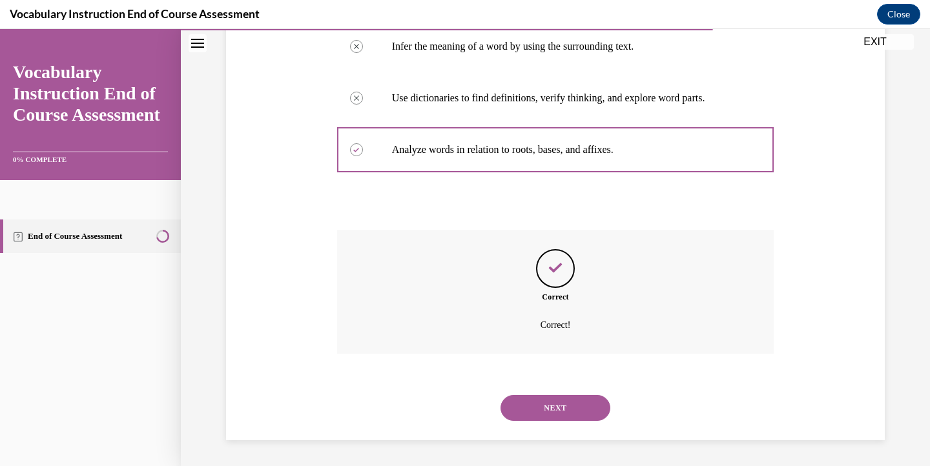
click at [548, 406] on button "NEXT" at bounding box center [556, 408] width 110 height 26
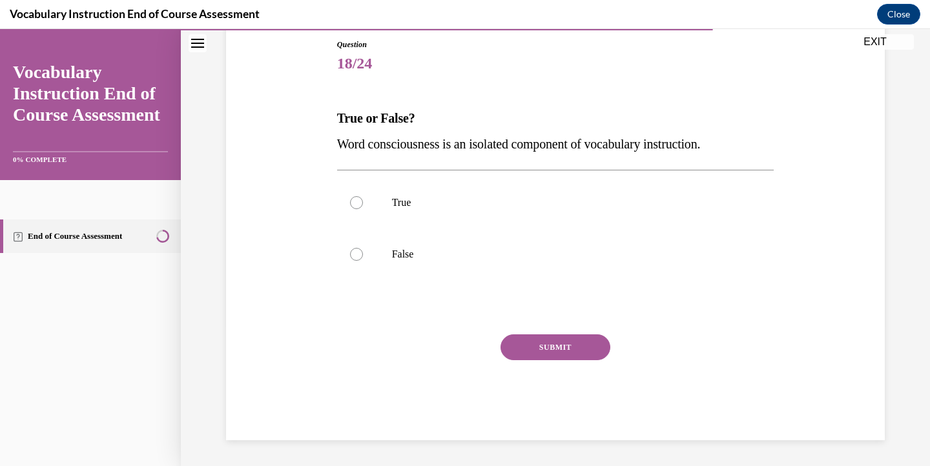
scroll to position [141, 0]
click at [358, 254] on div at bounding box center [356, 254] width 13 height 13
click at [358, 254] on input "False" at bounding box center [356, 254] width 13 height 13
radio input "true"
click at [504, 346] on button "SUBMIT" at bounding box center [556, 348] width 110 height 26
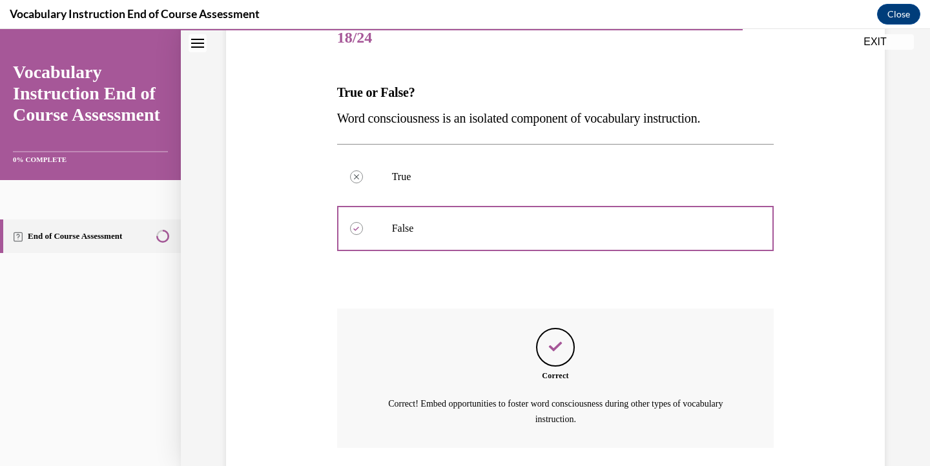
scroll to position [260, 0]
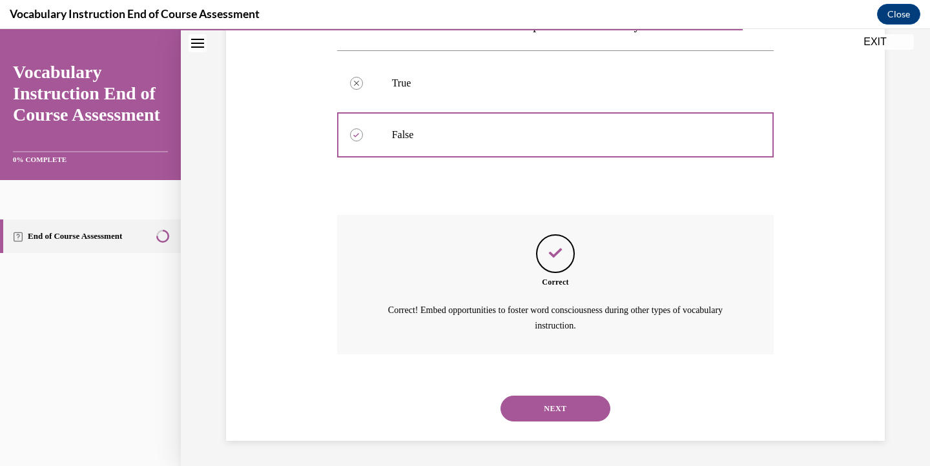
click at [571, 405] on button "NEXT" at bounding box center [556, 409] width 110 height 26
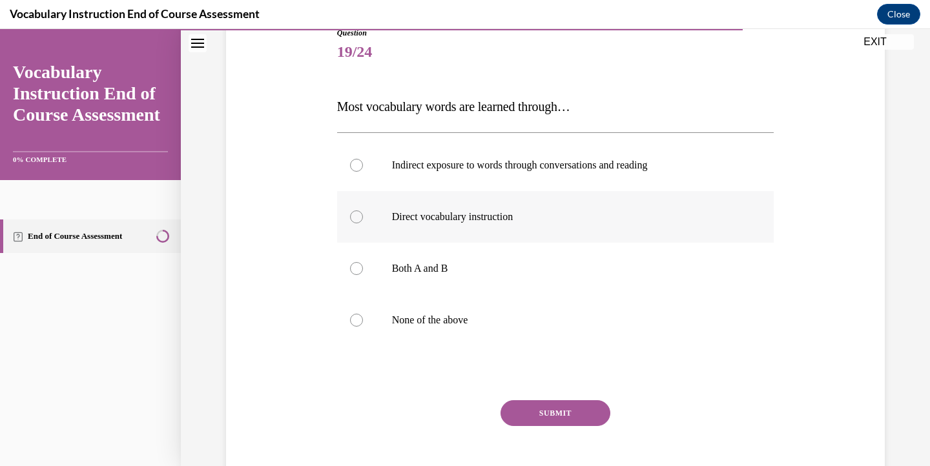
scroll to position [153, 0]
click at [358, 167] on div at bounding box center [356, 164] width 13 height 13
click at [358, 167] on input "Indirect exposure to words through conversations and reading" at bounding box center [356, 164] width 13 height 13
radio input "true"
click at [550, 413] on button "SUBMIT" at bounding box center [556, 413] width 110 height 26
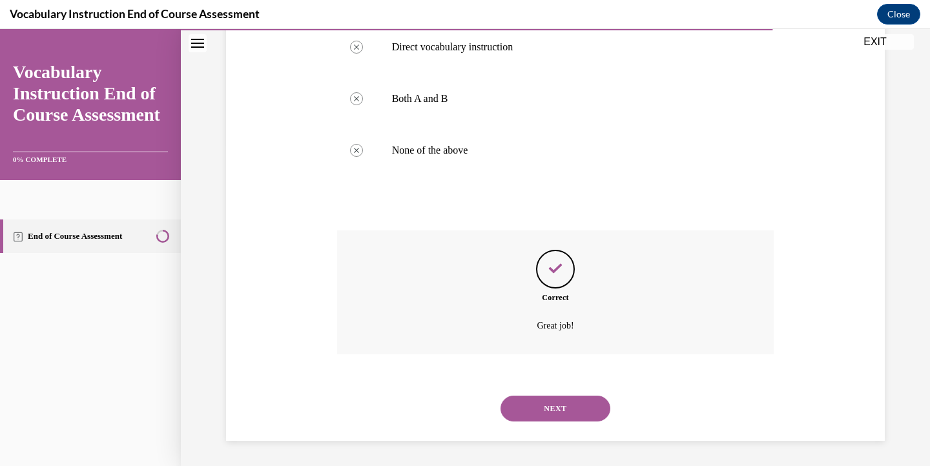
scroll to position [323, 0]
click at [550, 406] on button "NEXT" at bounding box center [556, 408] width 110 height 26
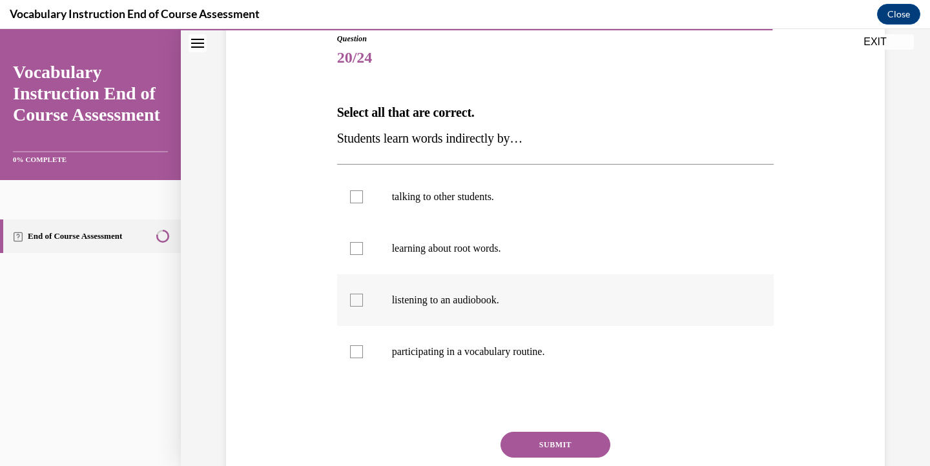
scroll to position [158, 0]
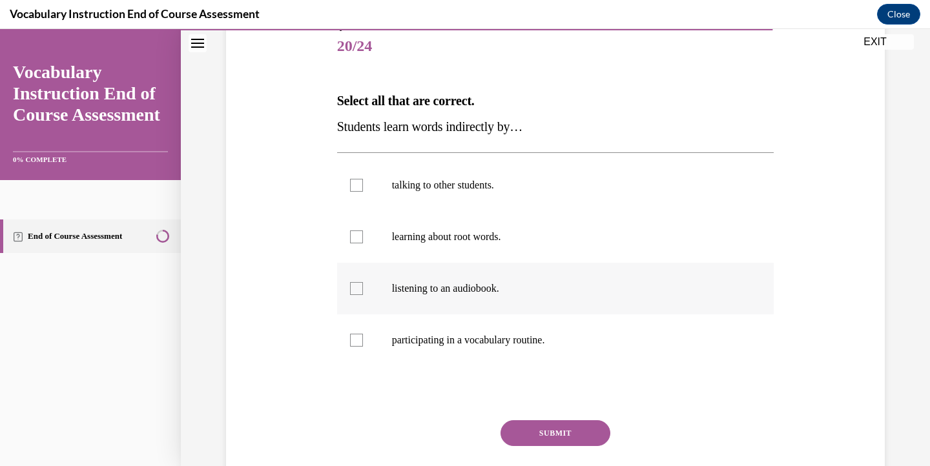
click at [356, 289] on div at bounding box center [356, 288] width 13 height 13
click at [356, 289] on input "listening to an audiobook." at bounding box center [356, 288] width 13 height 13
checkbox input "true"
click at [570, 430] on button "SUBMIT" at bounding box center [556, 433] width 110 height 26
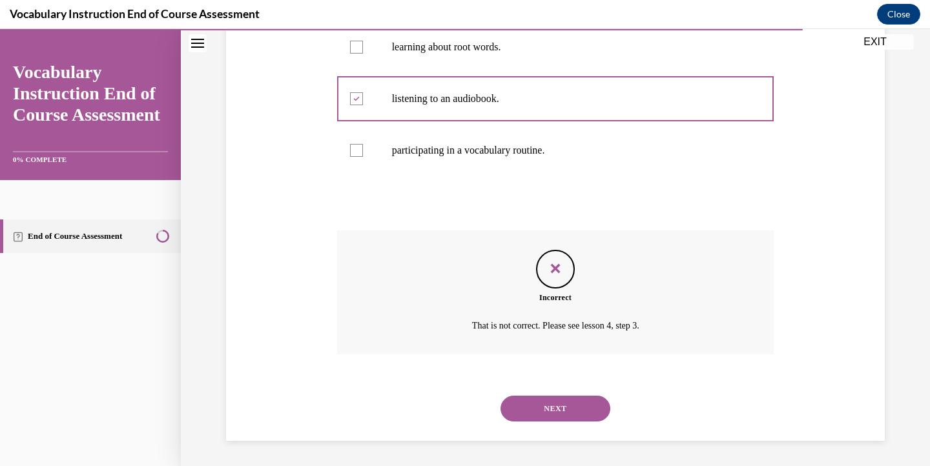
scroll to position [349, 0]
click at [573, 403] on button "NEXT" at bounding box center [556, 408] width 110 height 26
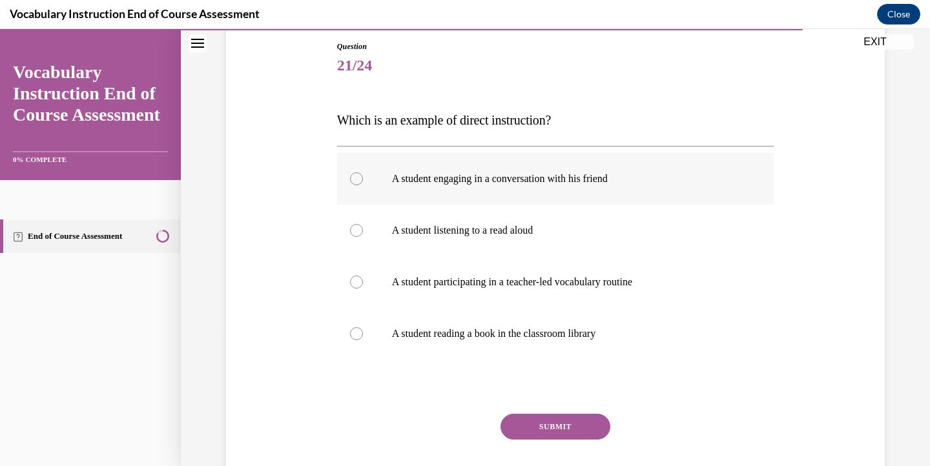
scroll to position [139, 0]
click at [356, 282] on div at bounding box center [356, 281] width 13 height 13
click at [356, 282] on input "A student participating in a teacher-led vocabulary routine" at bounding box center [356, 281] width 13 height 13
radio input "true"
click at [356, 333] on div at bounding box center [356, 333] width 13 height 13
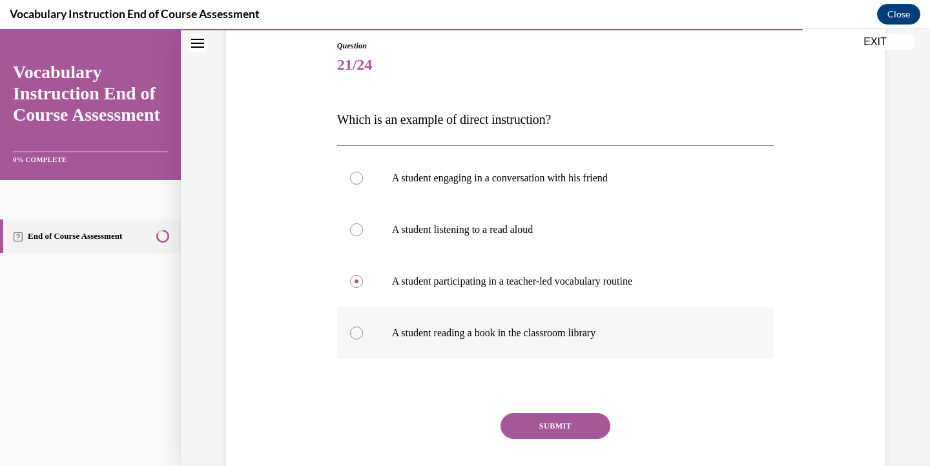
click at [356, 333] on input "A student reading a book in the classroom library" at bounding box center [356, 333] width 13 height 13
radio input "true"
click at [356, 280] on div at bounding box center [356, 281] width 13 height 13
click at [356, 280] on input "A student participating in a teacher-led vocabulary routine" at bounding box center [356, 281] width 13 height 13
radio input "true"
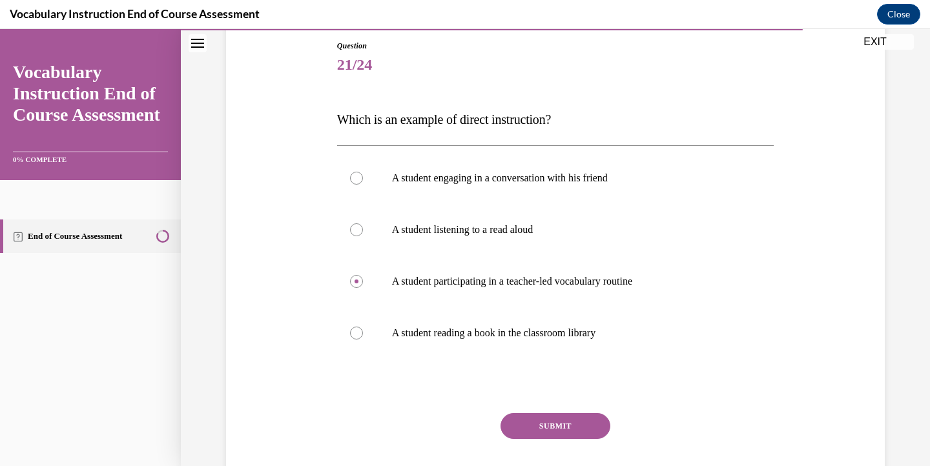
click at [563, 427] on button "SUBMIT" at bounding box center [556, 426] width 110 height 26
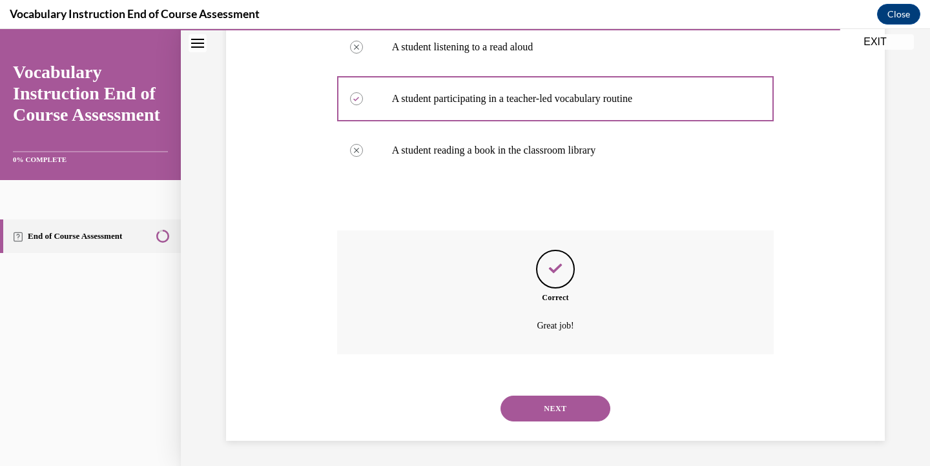
scroll to position [323, 0]
click at [563, 412] on button "NEXT" at bounding box center [556, 408] width 110 height 26
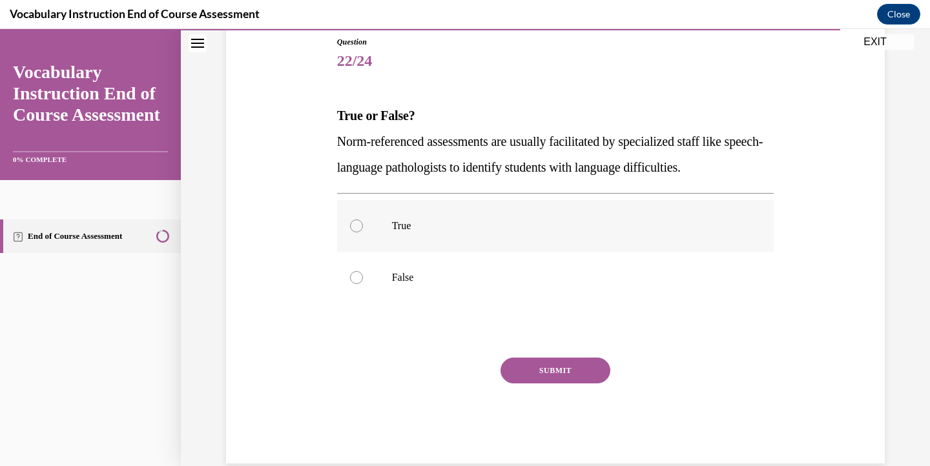
click at [354, 223] on div at bounding box center [356, 226] width 13 height 13
click at [354, 223] on input "True" at bounding box center [356, 226] width 13 height 13
radio input "true"
click at [559, 375] on button "SUBMIT" at bounding box center [556, 371] width 110 height 26
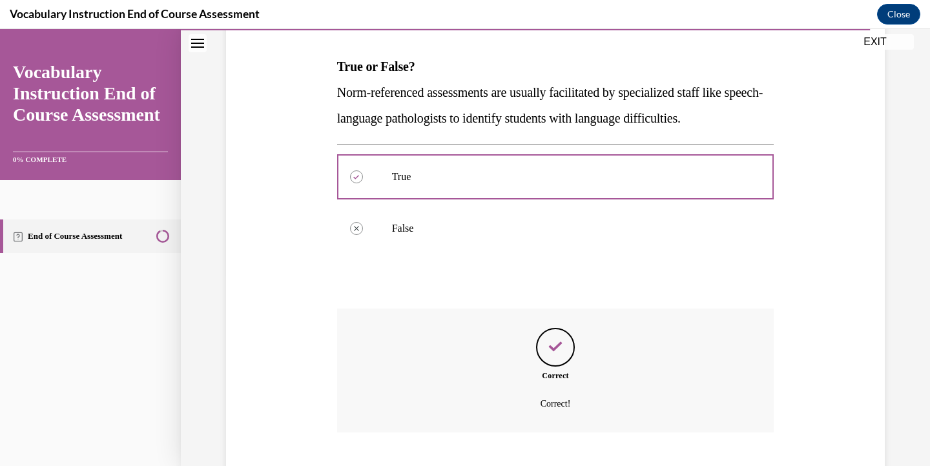
scroll to position [271, 0]
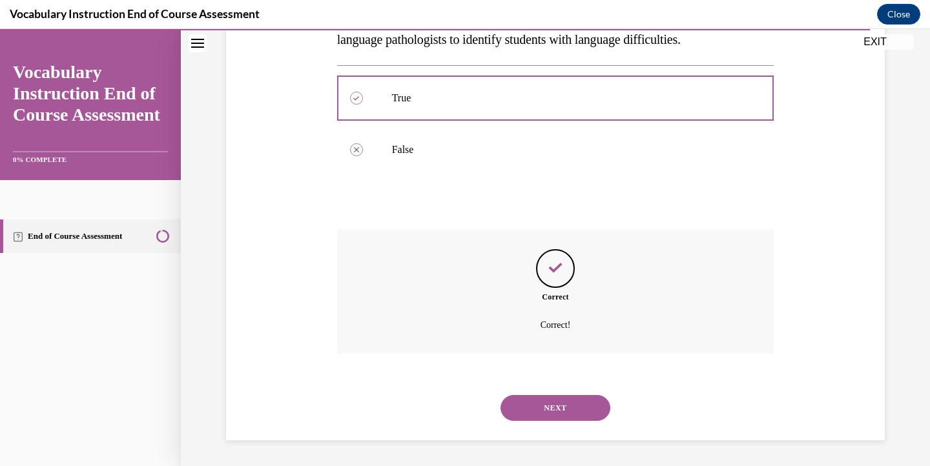
click at [555, 405] on button "NEXT" at bounding box center [556, 408] width 110 height 26
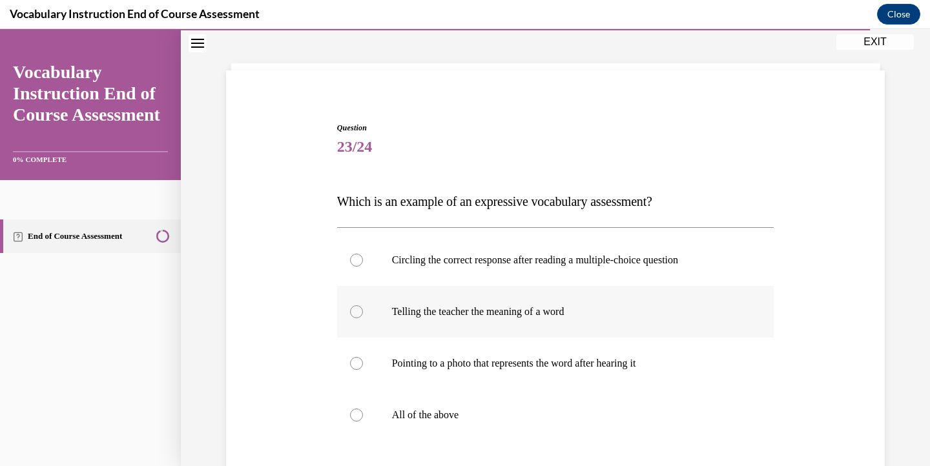
scroll to position [63, 0]
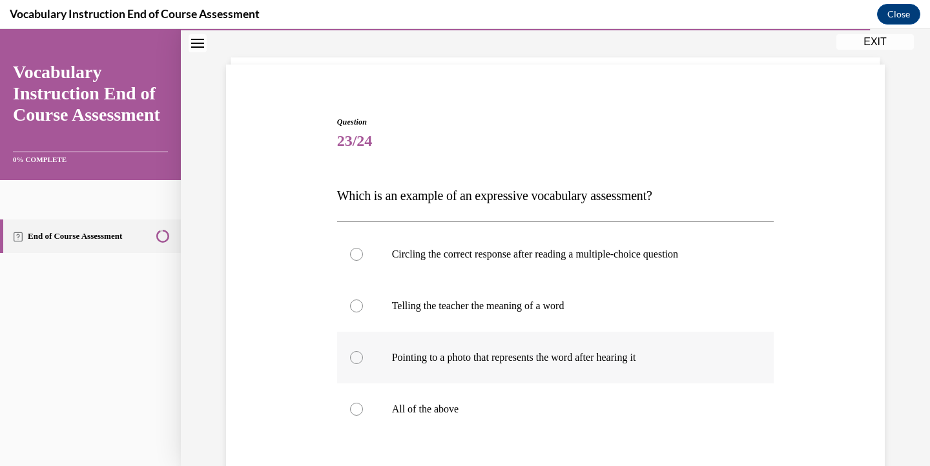
click at [476, 352] on p "Pointing to a photo that represents the word after hearing it" at bounding box center [567, 357] width 350 height 13
click at [363, 352] on input "Pointing to a photo that represents the word after hearing it" at bounding box center [356, 357] width 13 height 13
radio input "true"
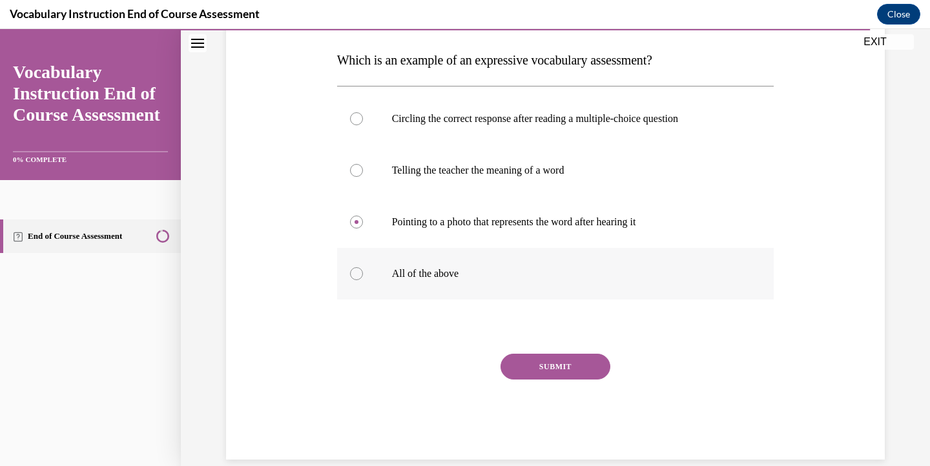
scroll to position [201, 0]
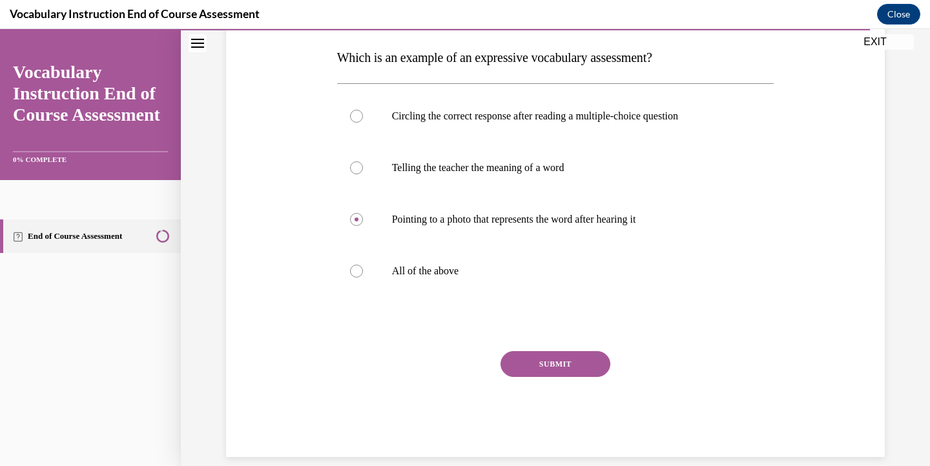
click at [587, 357] on button "SUBMIT" at bounding box center [556, 364] width 110 height 26
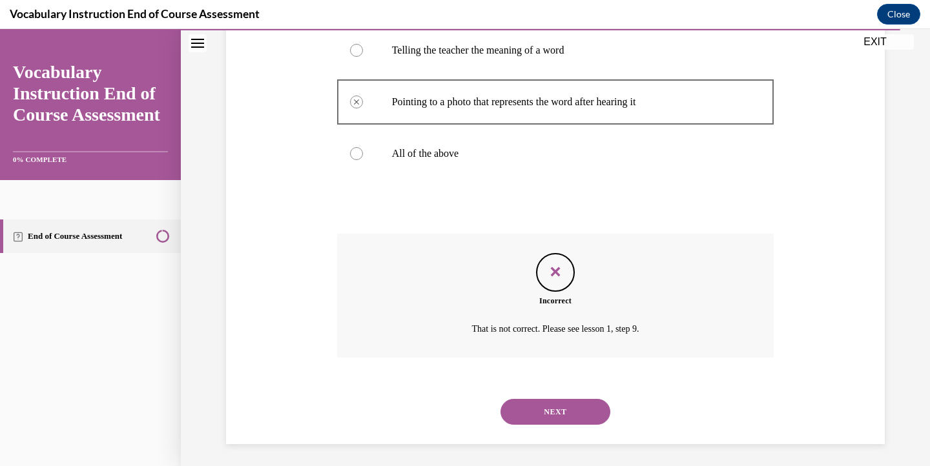
scroll to position [323, 0]
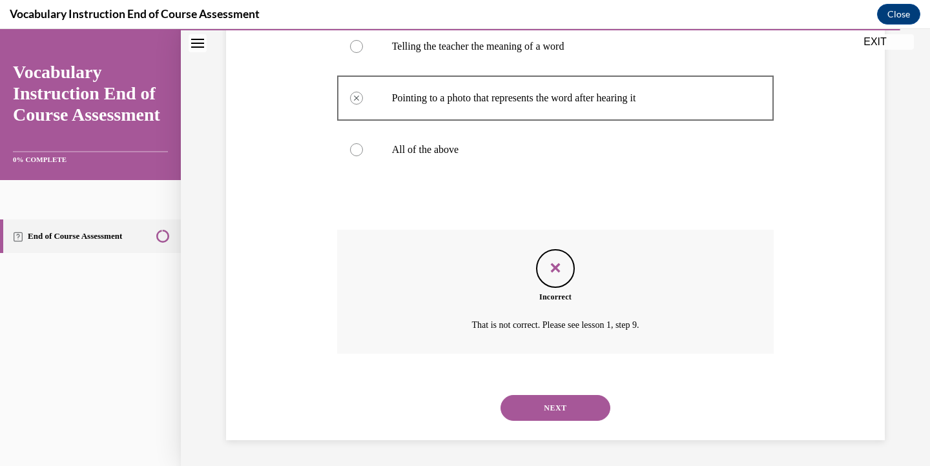
click at [532, 408] on button "NEXT" at bounding box center [556, 408] width 110 height 26
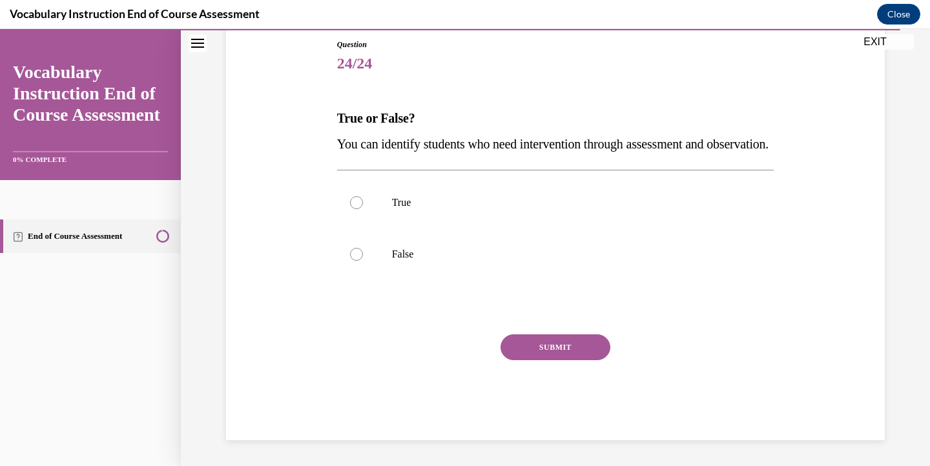
scroll to position [143, 0]
click at [359, 209] on div at bounding box center [356, 202] width 13 height 13
click at [359, 209] on input "True" at bounding box center [356, 202] width 13 height 13
radio input "true"
click at [579, 360] on button "SUBMIT" at bounding box center [556, 348] width 110 height 26
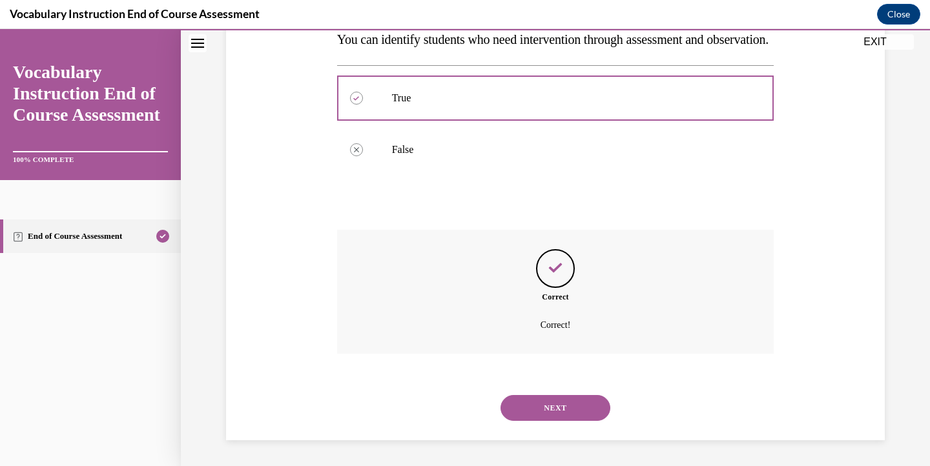
scroll to position [271, 0]
click at [570, 415] on button "NEXT" at bounding box center [556, 408] width 110 height 26
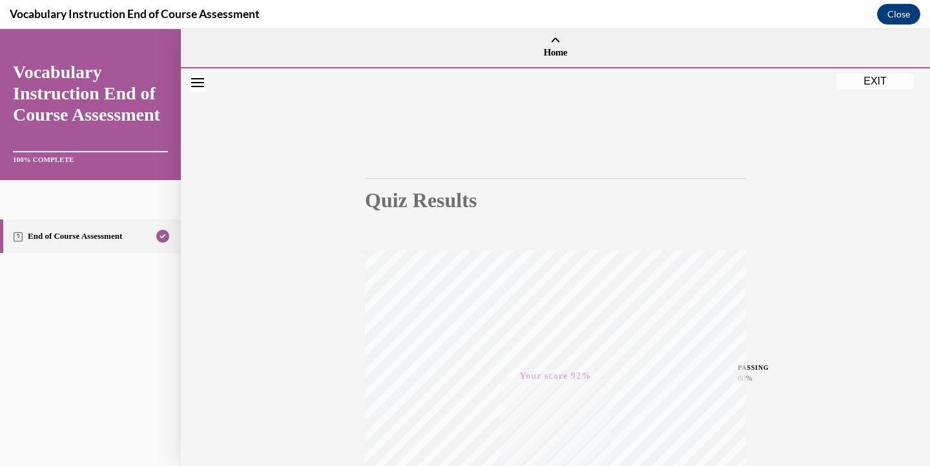
scroll to position [0, 0]
click at [875, 79] on button "EXIT" at bounding box center [874, 81] width 77 height 15
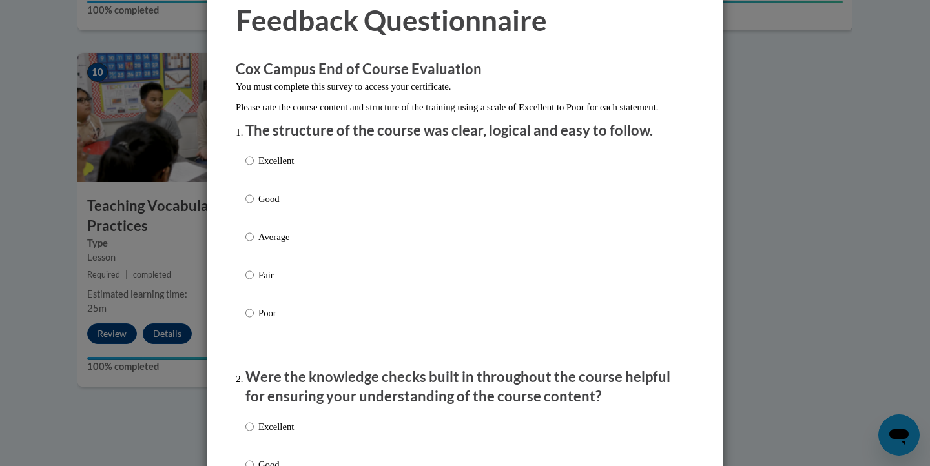
scroll to position [69, 0]
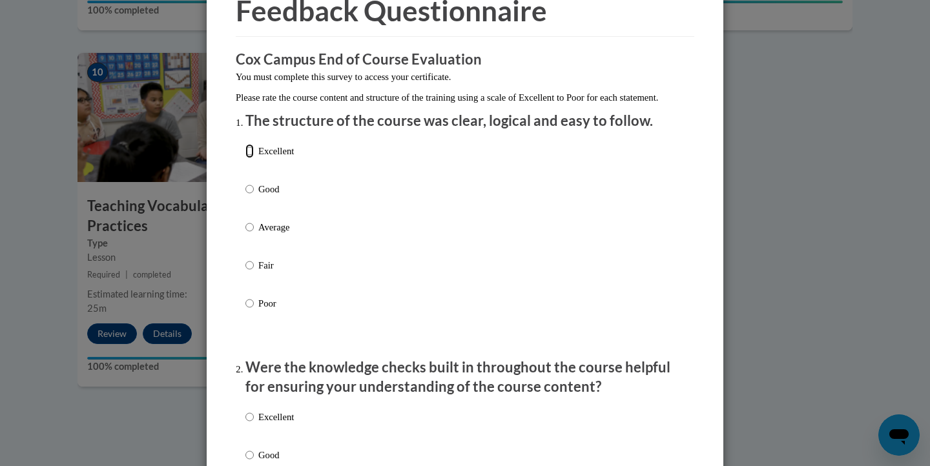
click at [248, 158] on input "Excellent" at bounding box center [249, 151] width 8 height 14
radio input "true"
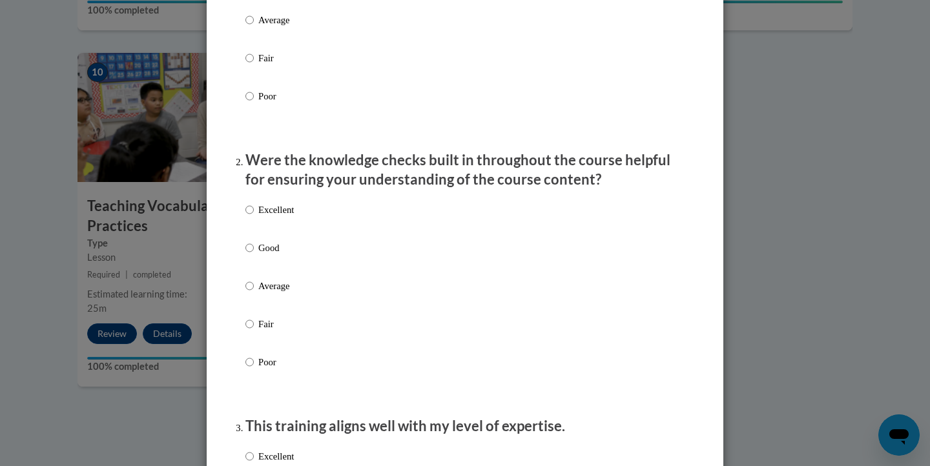
scroll to position [300, 0]
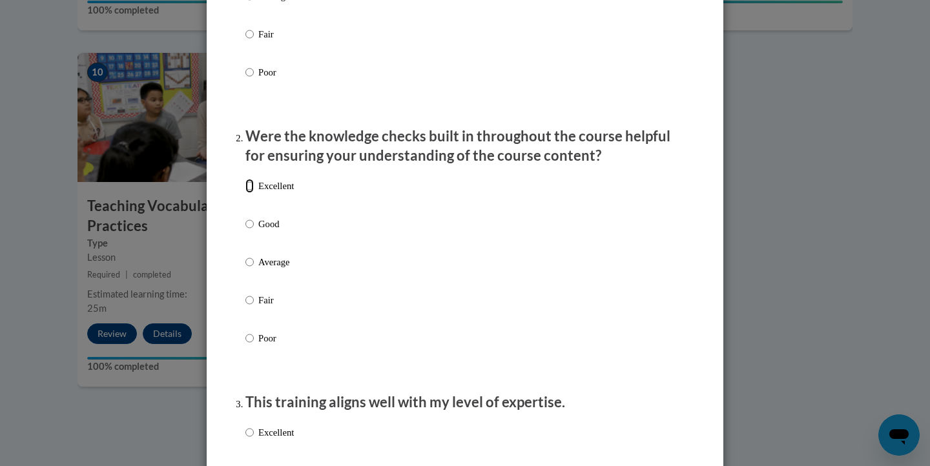
click at [248, 193] on input "Excellent" at bounding box center [249, 186] width 8 height 14
radio input "true"
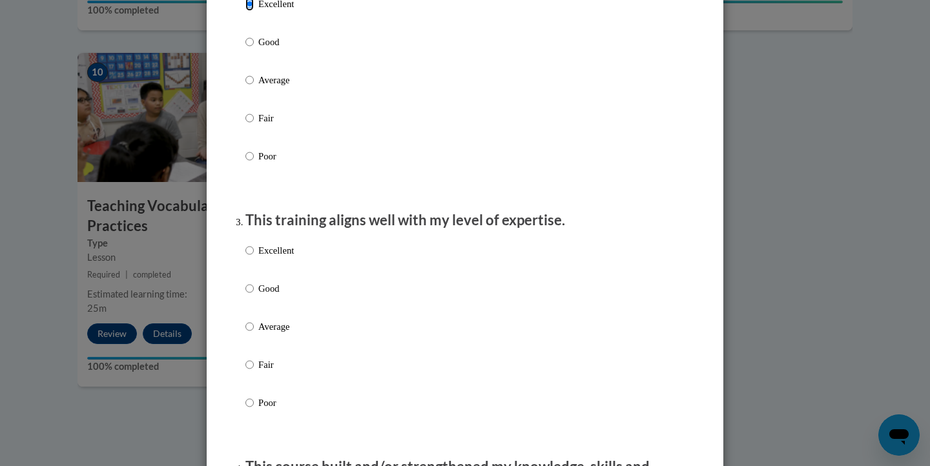
scroll to position [484, 0]
click at [251, 256] on input "Excellent" at bounding box center [249, 249] width 8 height 14
radio input "true"
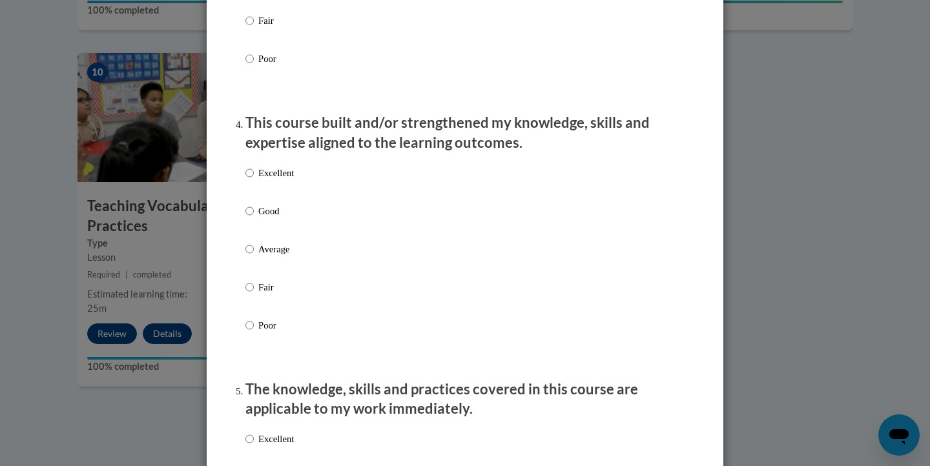
scroll to position [831, 0]
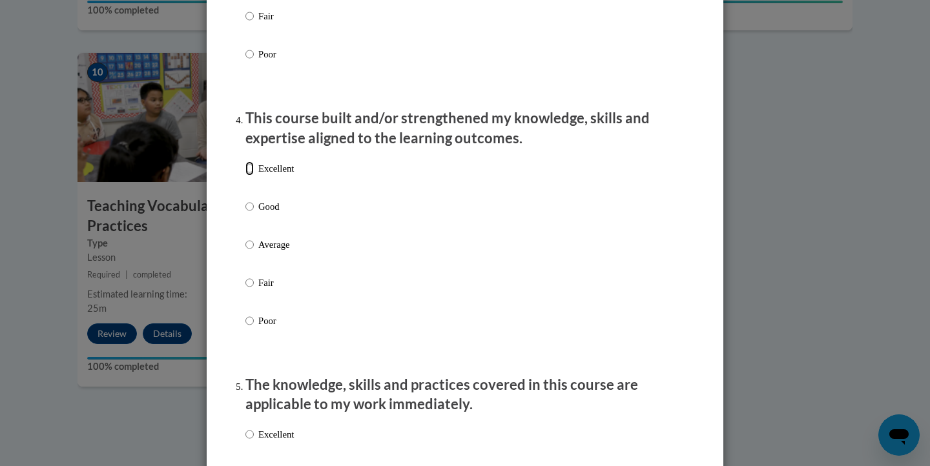
click at [252, 176] on input "Excellent" at bounding box center [249, 168] width 8 height 14
radio input "true"
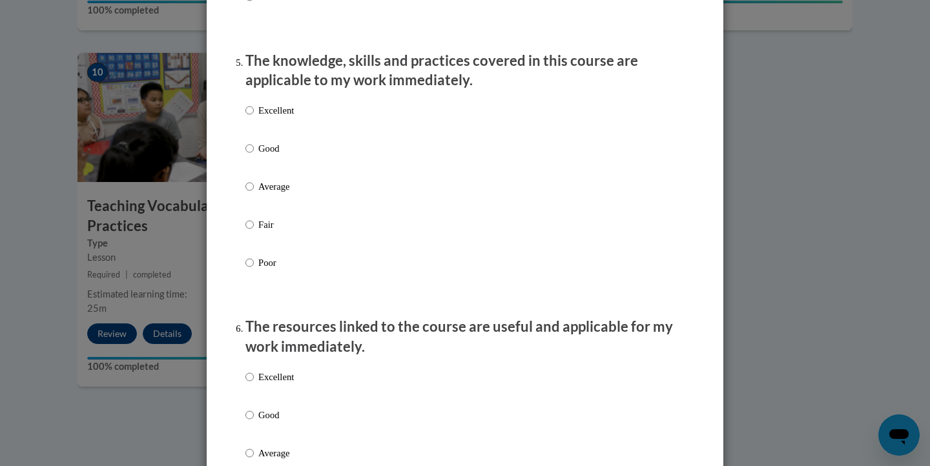
scroll to position [1157, 0]
click at [251, 154] on input "Good" at bounding box center [249, 147] width 8 height 14
radio input "true"
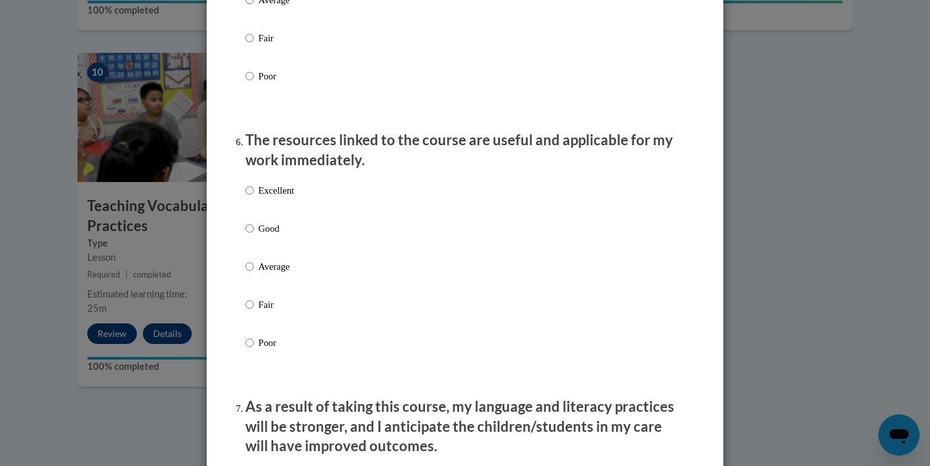
scroll to position [1343, 0]
click at [250, 235] on input "Good" at bounding box center [249, 228] width 8 height 14
radio input "true"
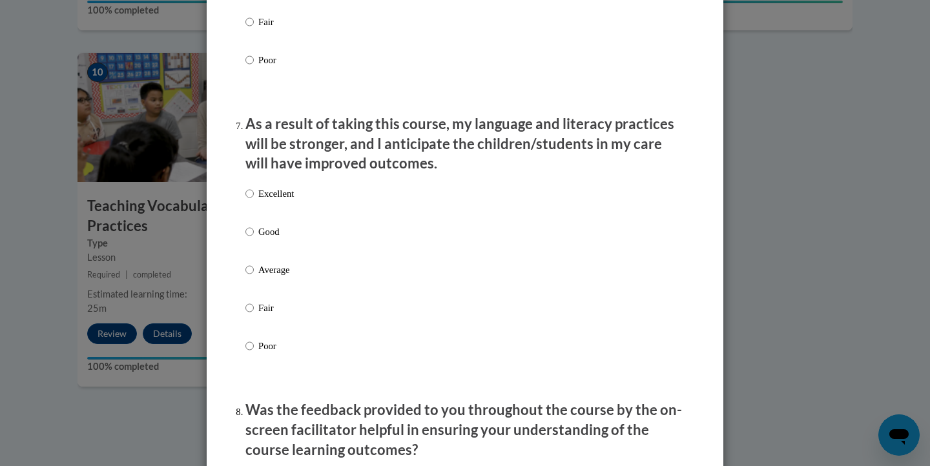
scroll to position [1626, 0]
click at [252, 238] on input "Good" at bounding box center [249, 230] width 8 height 14
radio input "true"
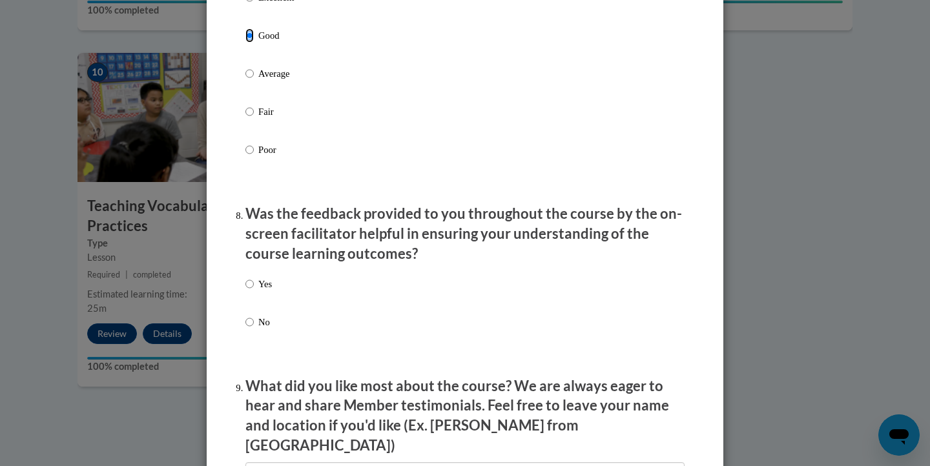
scroll to position [1846, 0]
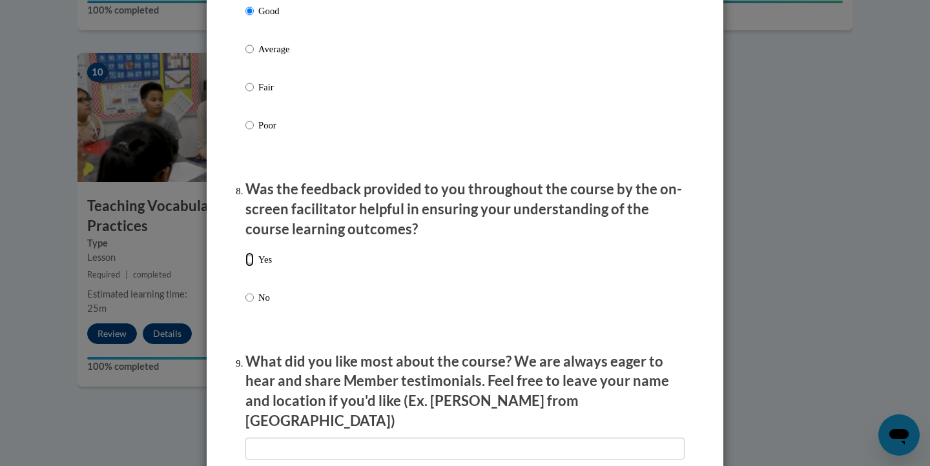
click at [247, 267] on input "Yes" at bounding box center [249, 260] width 8 height 14
radio input "true"
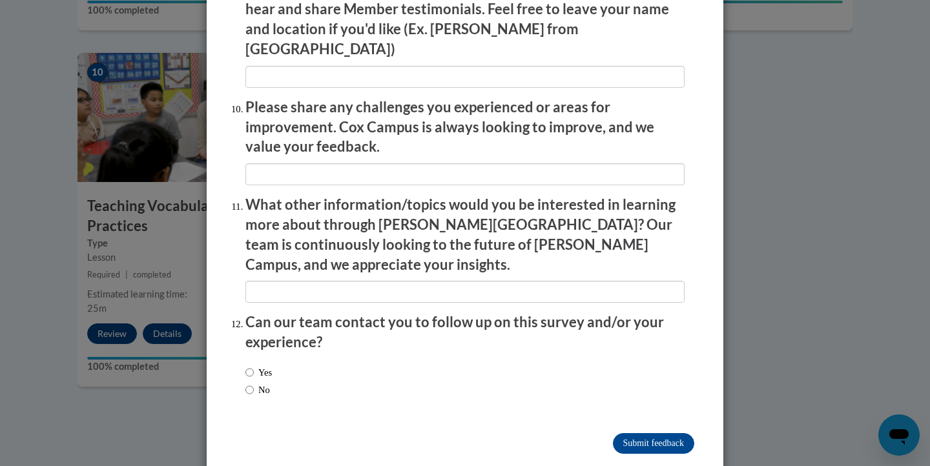
scroll to position [2220, 0]
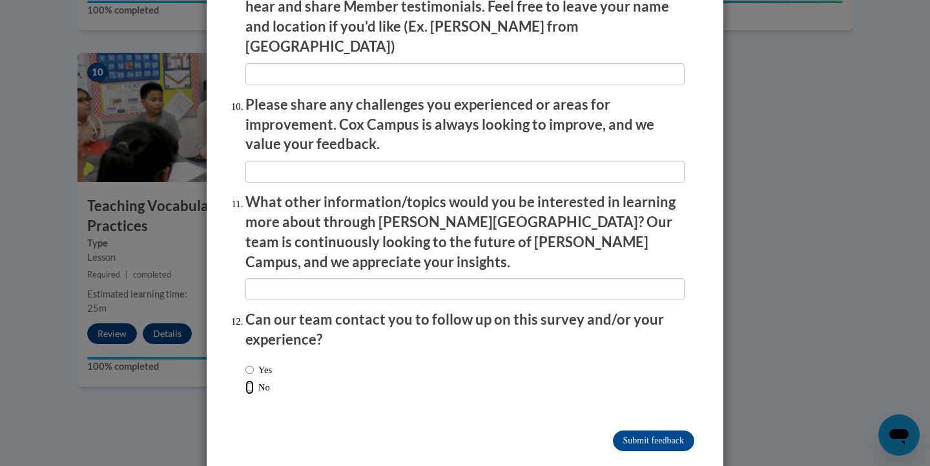
click at [249, 380] on input "No" at bounding box center [249, 387] width 8 height 14
radio input "true"
click at [625, 431] on input "Submit feedback" at bounding box center [653, 441] width 81 height 21
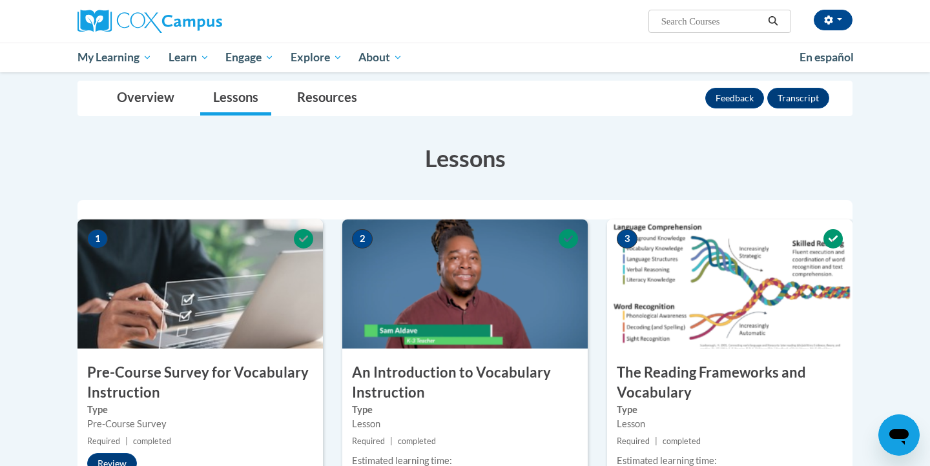
scroll to position [0, 0]
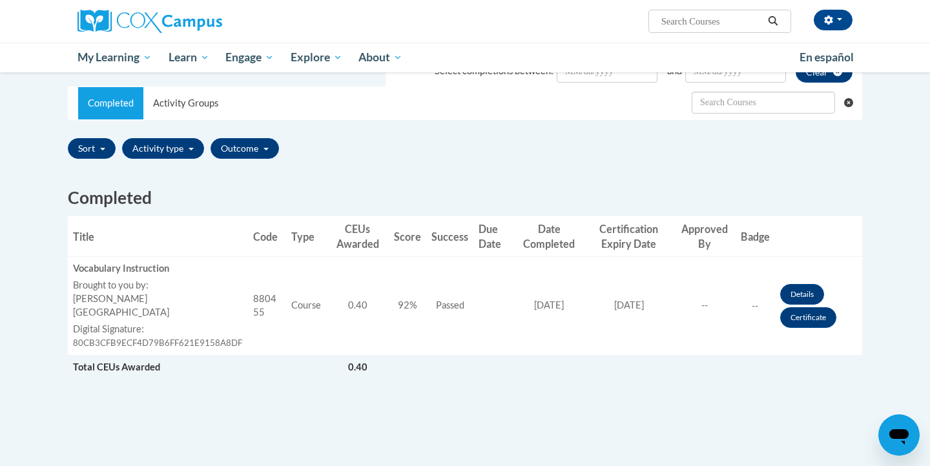
scroll to position [247, 0]
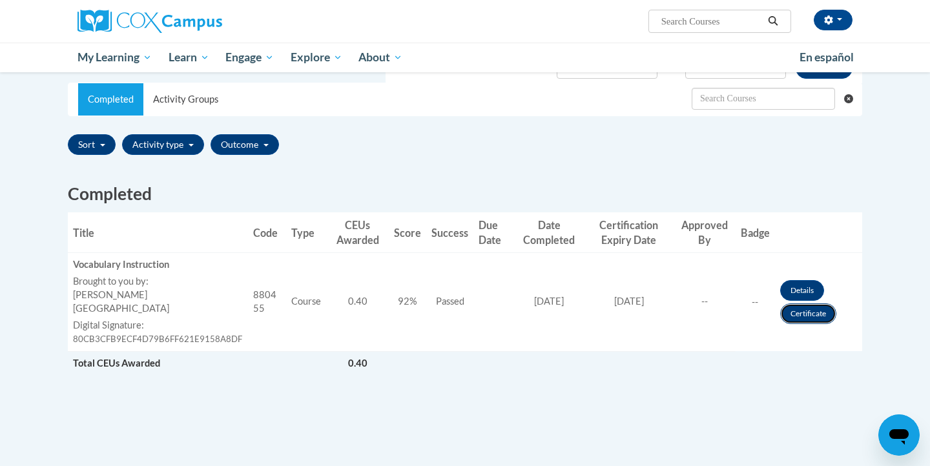
click at [818, 307] on link "Certificate" at bounding box center [808, 314] width 56 height 21
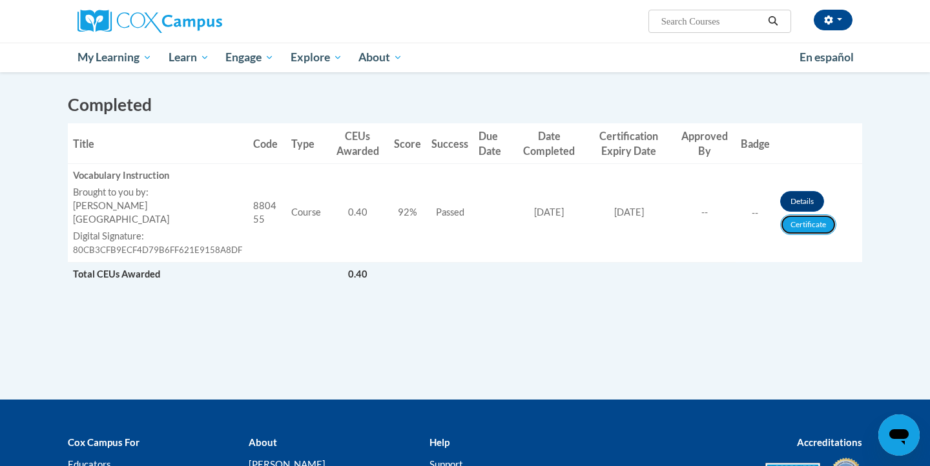
scroll to position [393, 0]
